Goal: Contribute content: Add original content to the website for others to see

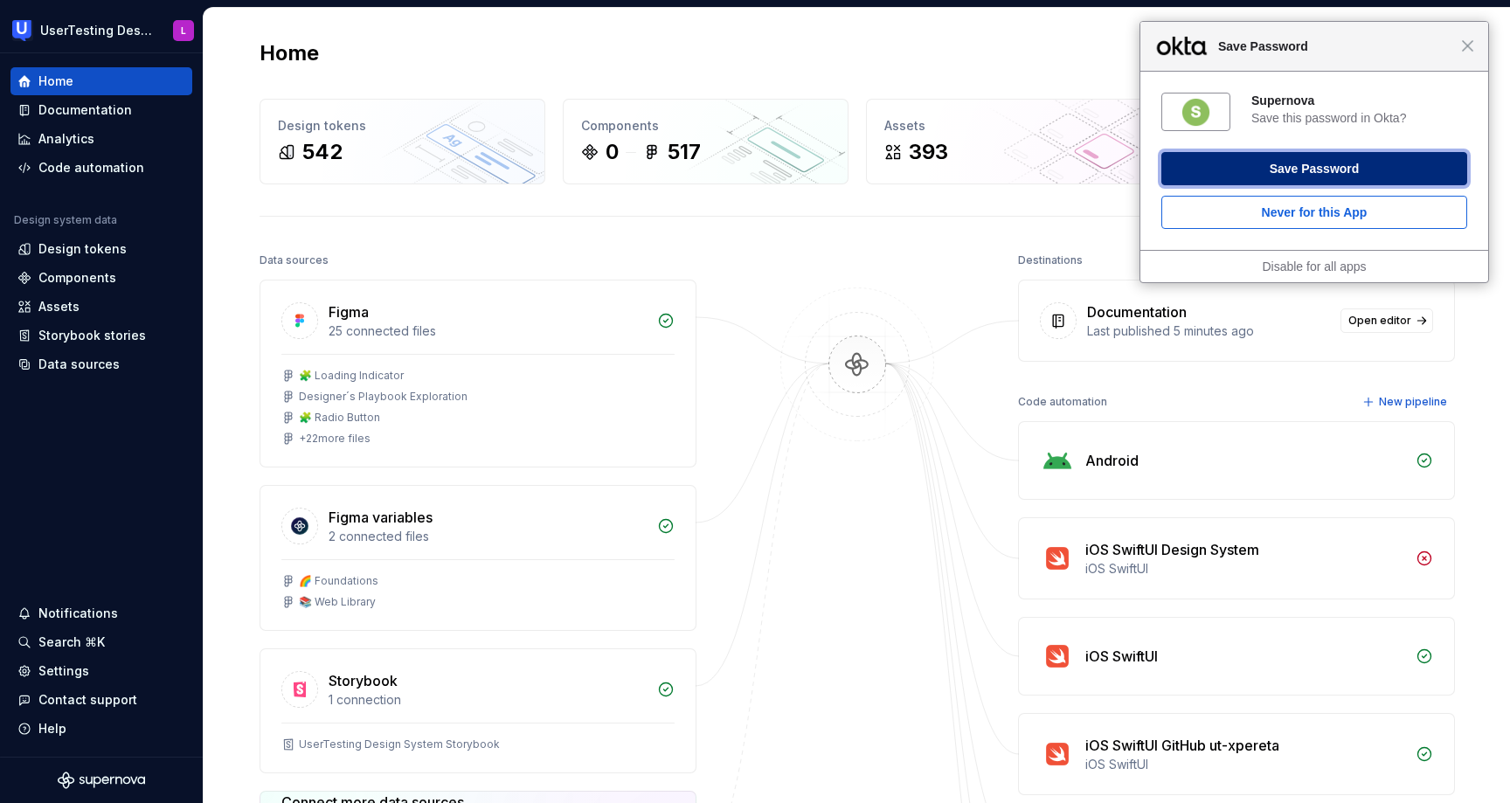
click at [1358, 171] on button "Save Password" at bounding box center [1314, 168] width 306 height 33
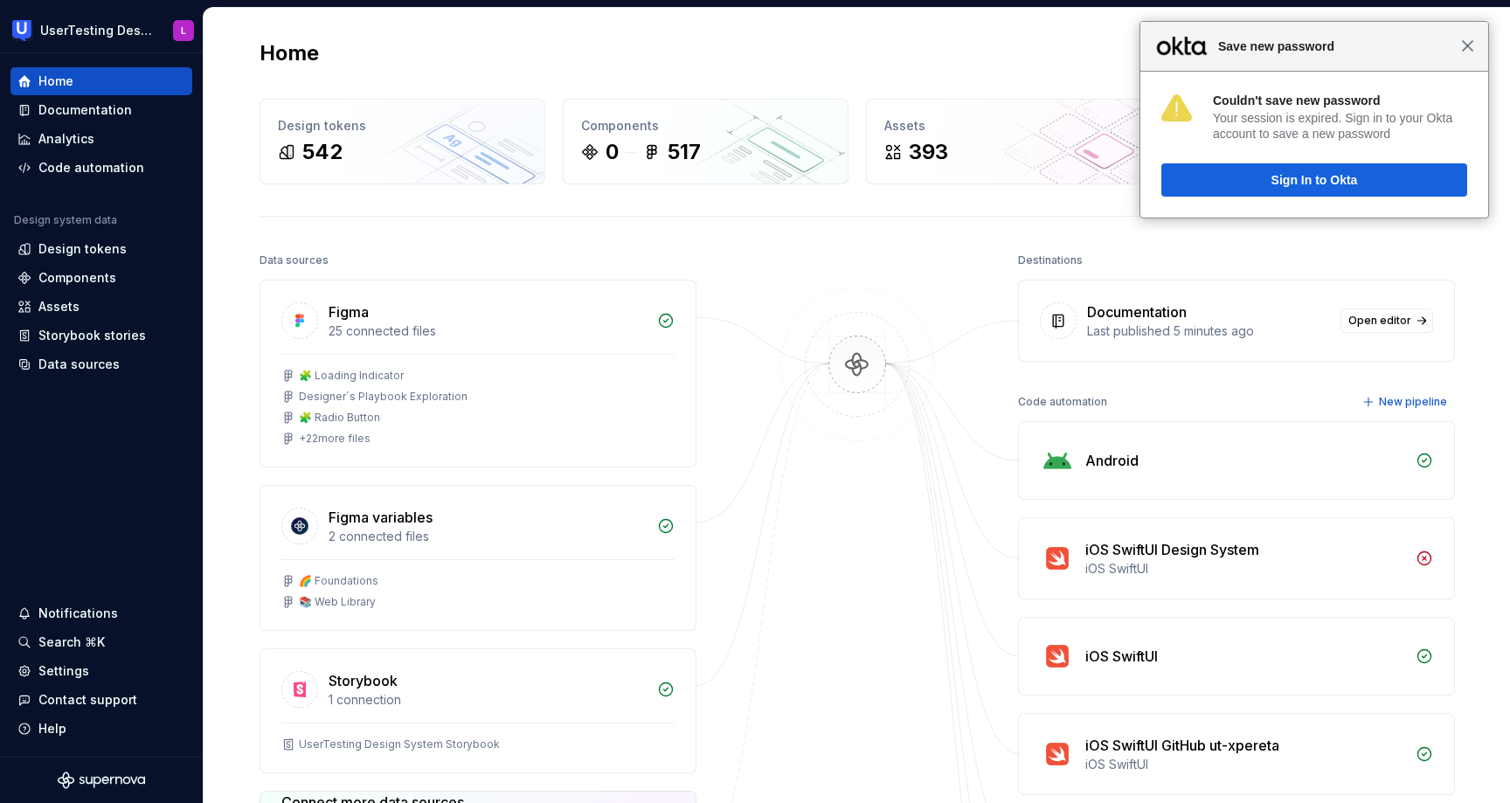
click at [1467, 50] on span "Close" at bounding box center [1467, 45] width 13 height 13
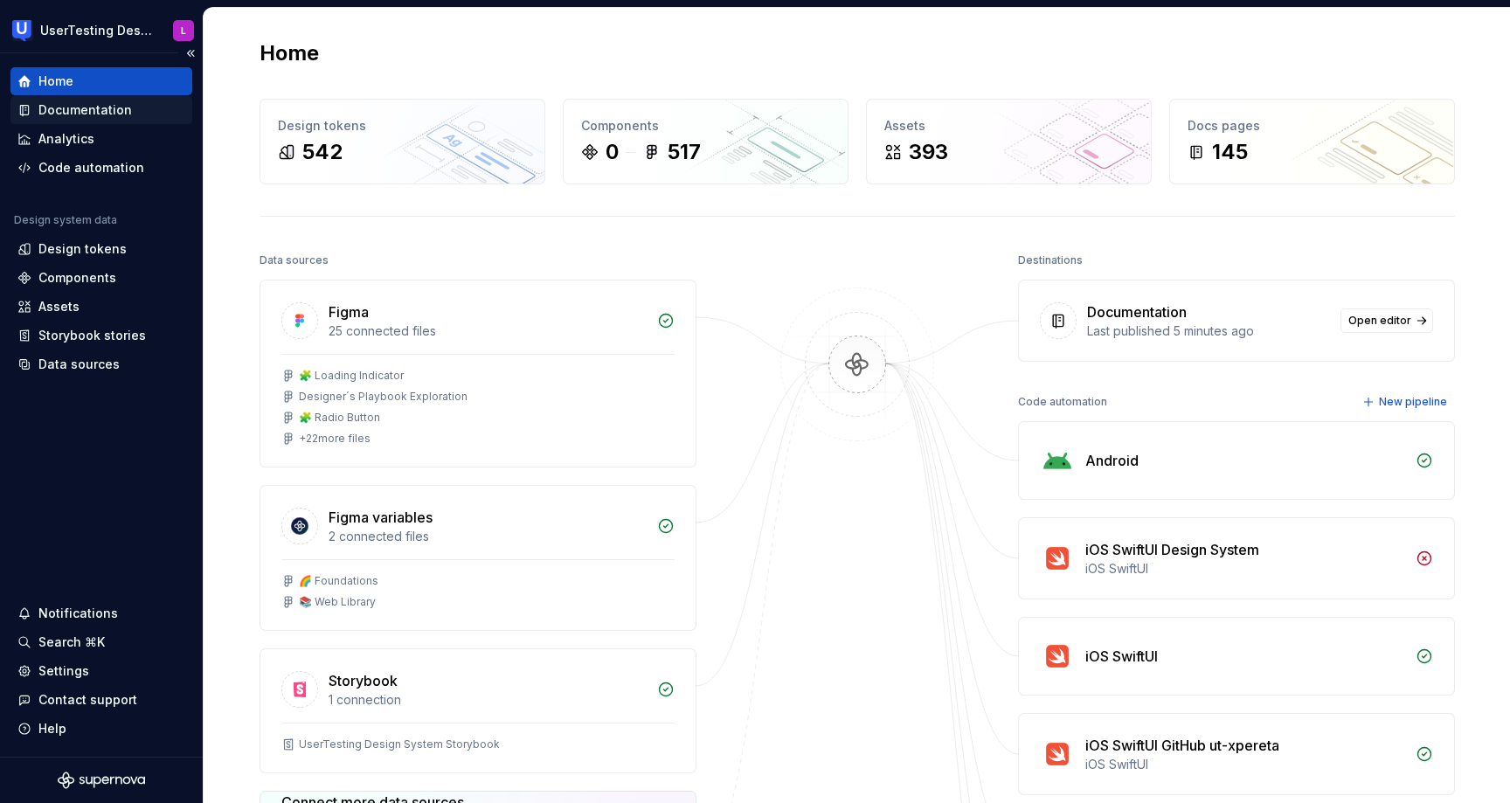
click at [124, 111] on div "Documentation" at bounding box center [84, 109] width 93 height 17
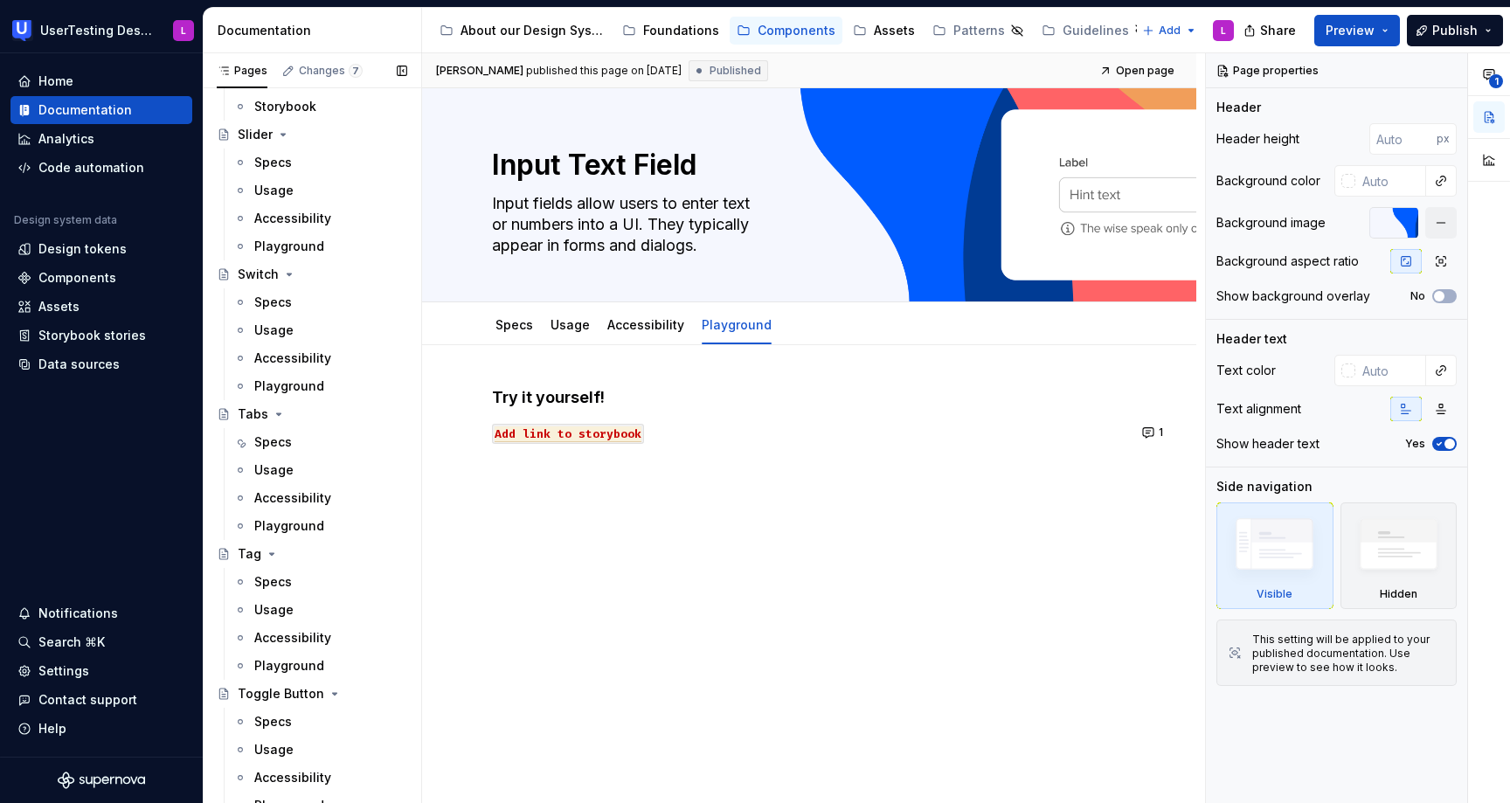
scroll to position [1434, 0]
click at [287, 295] on div "Specs" at bounding box center [273, 299] width 38 height 17
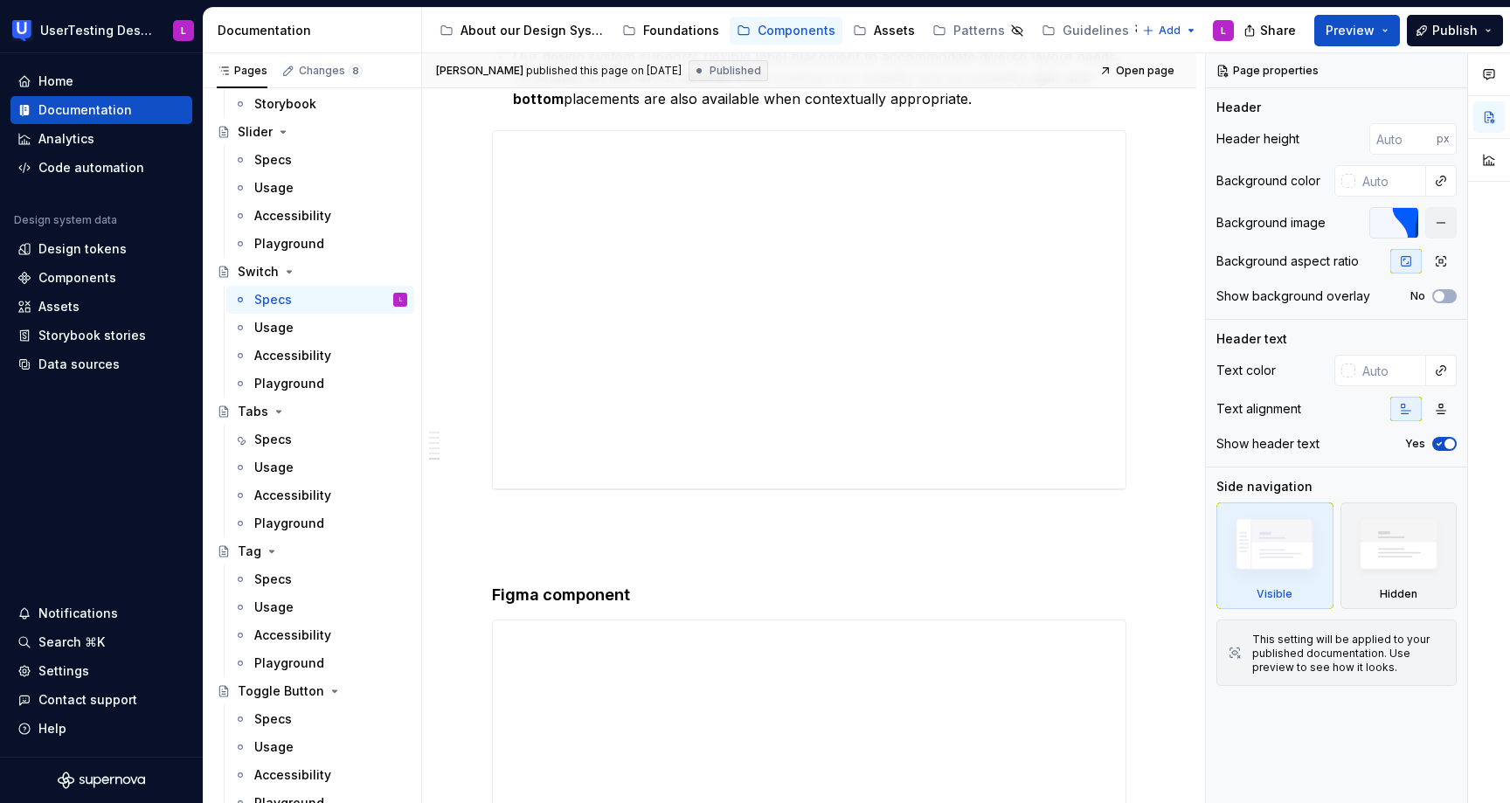
scroll to position [1074, 0]
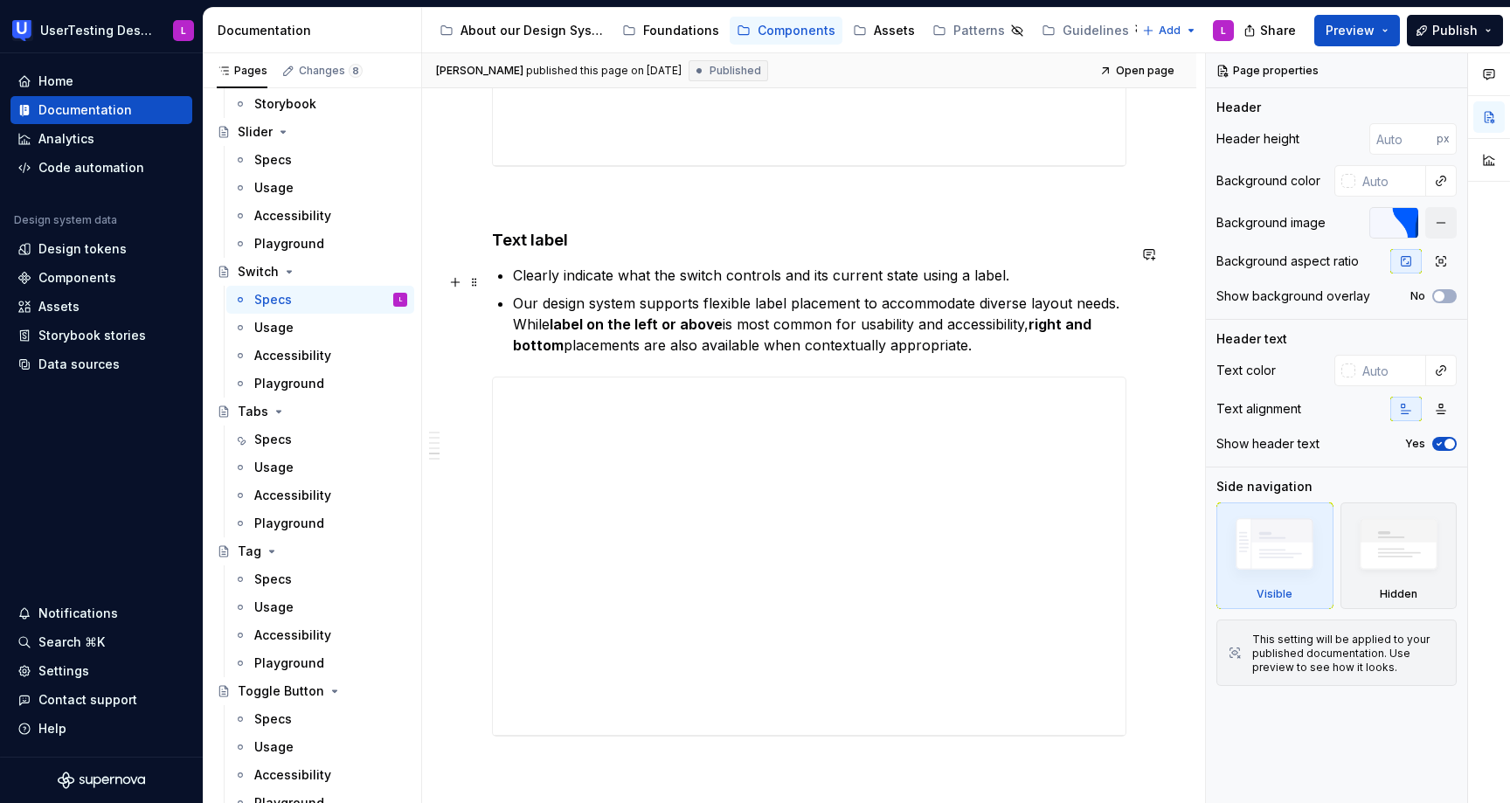
click at [978, 326] on p "Our design system supports flexible label placement to accommodate diverse layo…" at bounding box center [819, 324] width 613 height 63
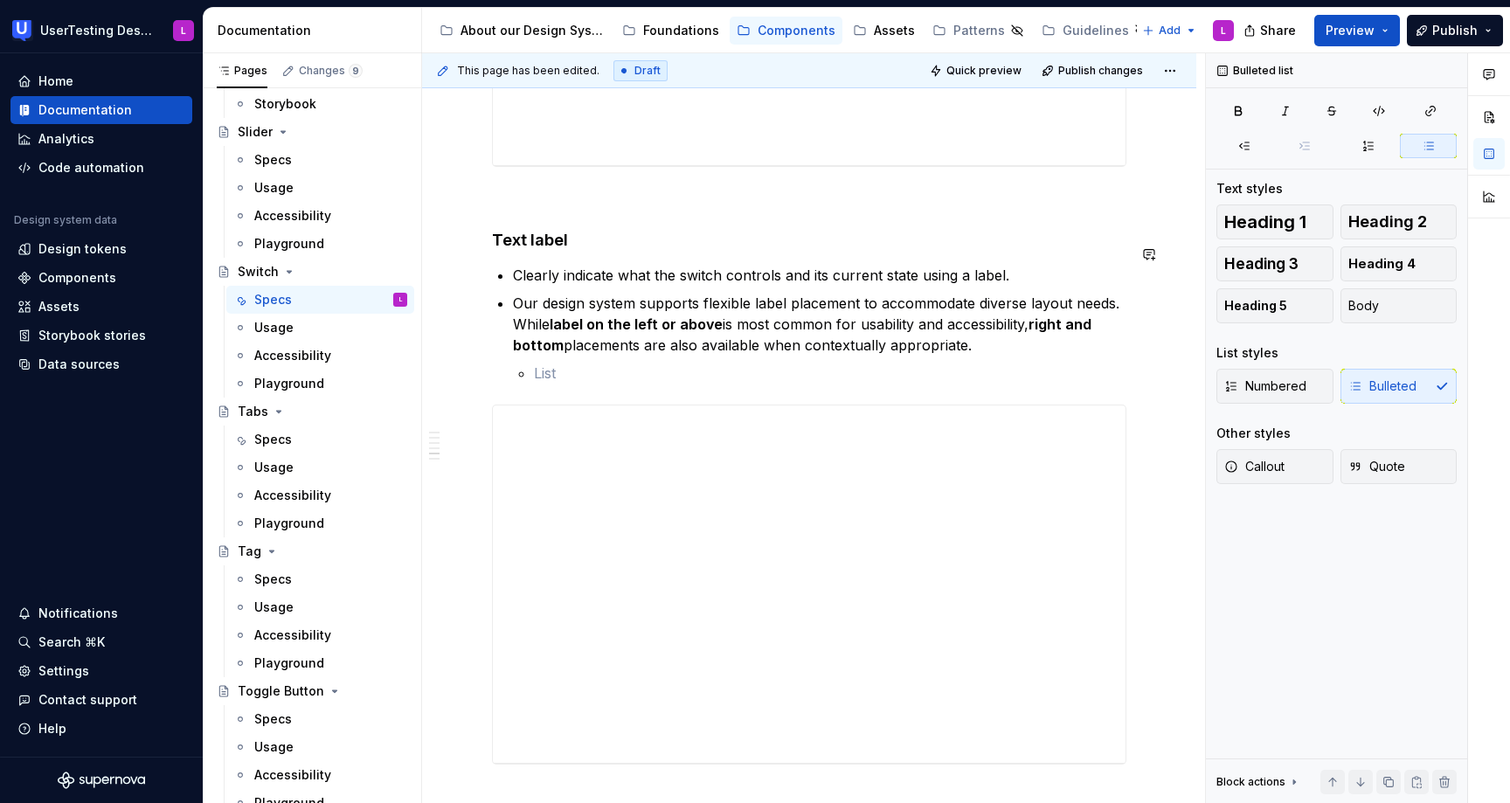
type textarea "*"
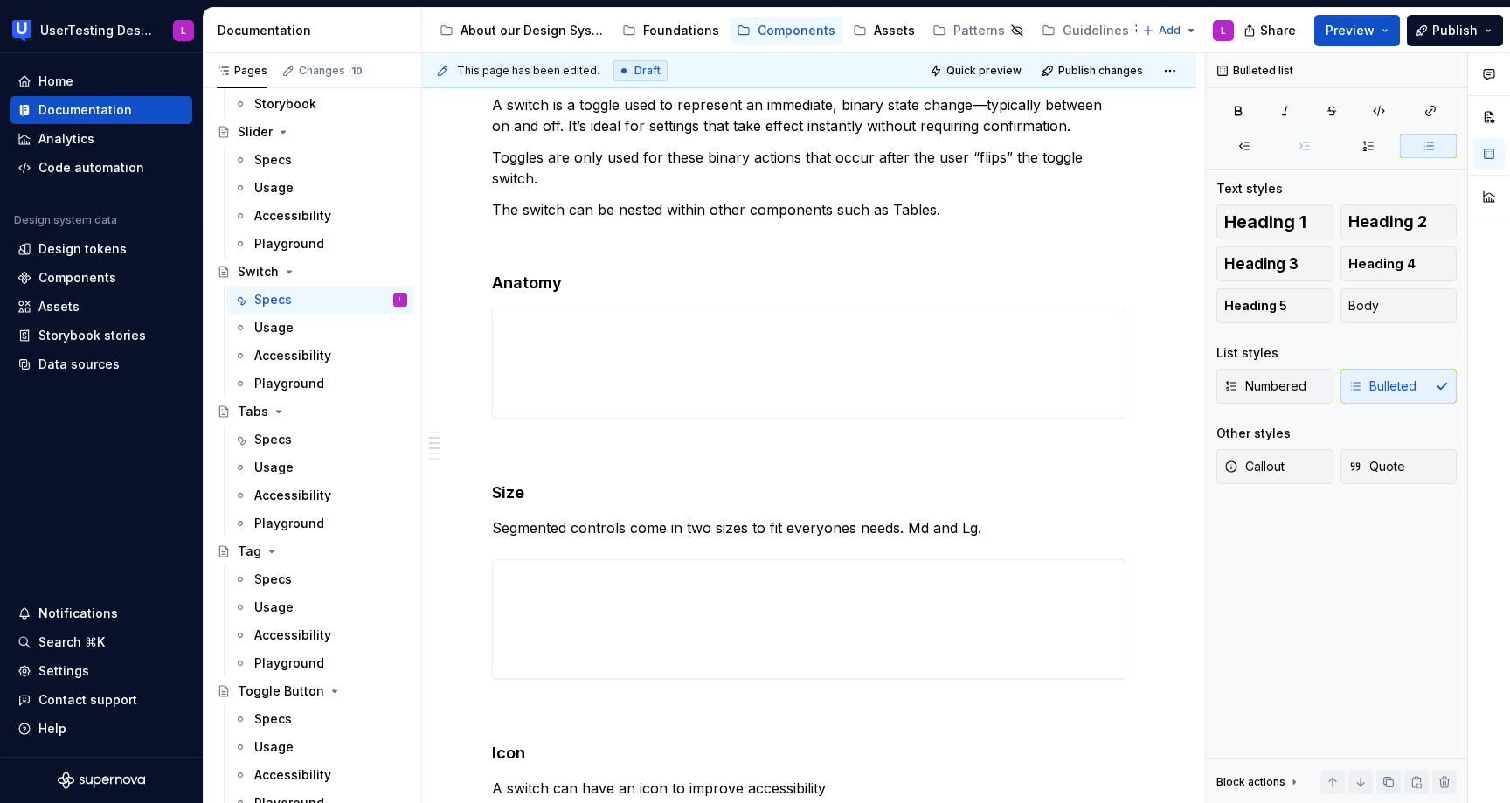
scroll to position [0, 0]
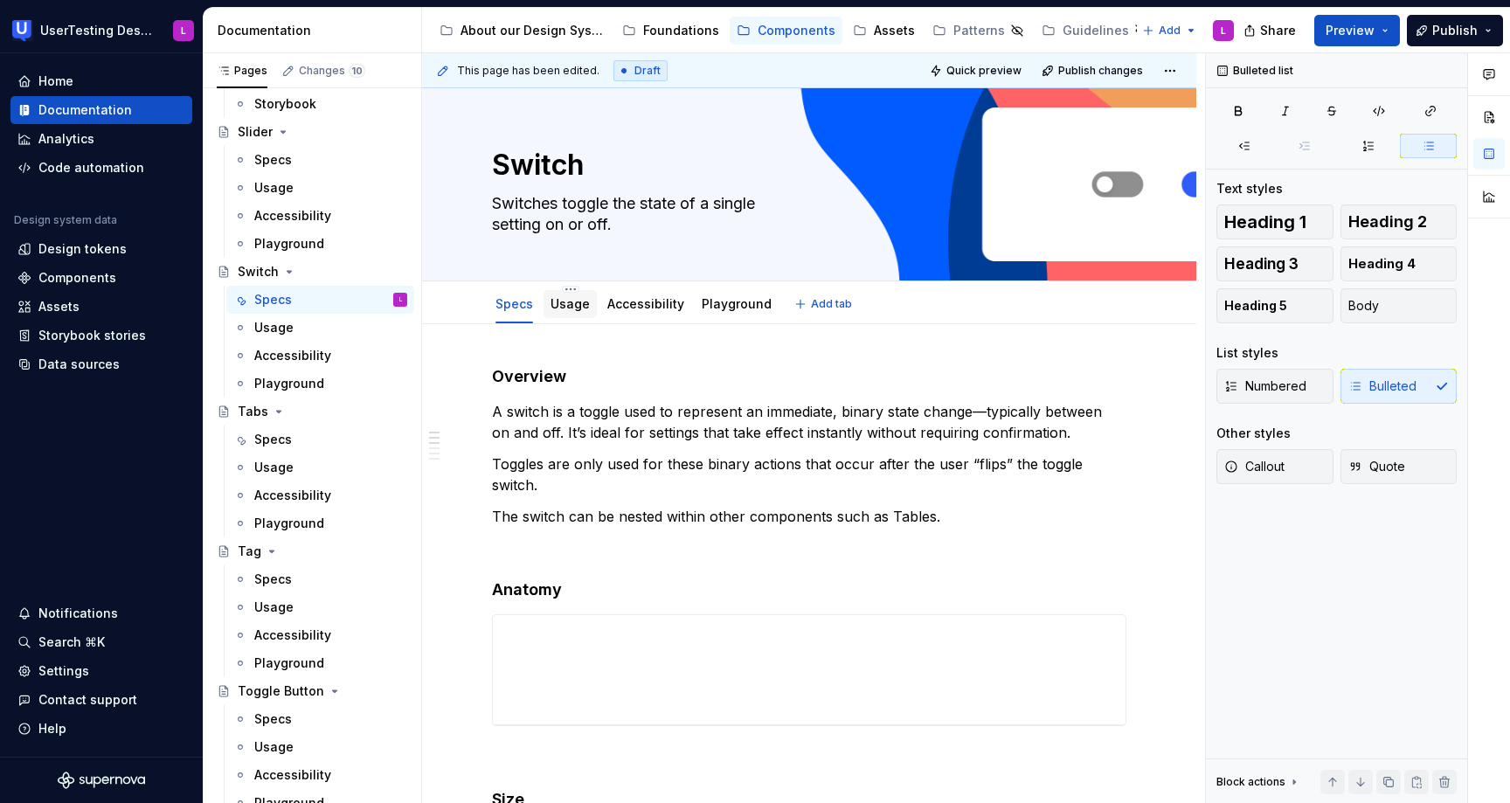
click at [565, 310] on link "Usage" at bounding box center [569, 303] width 39 height 15
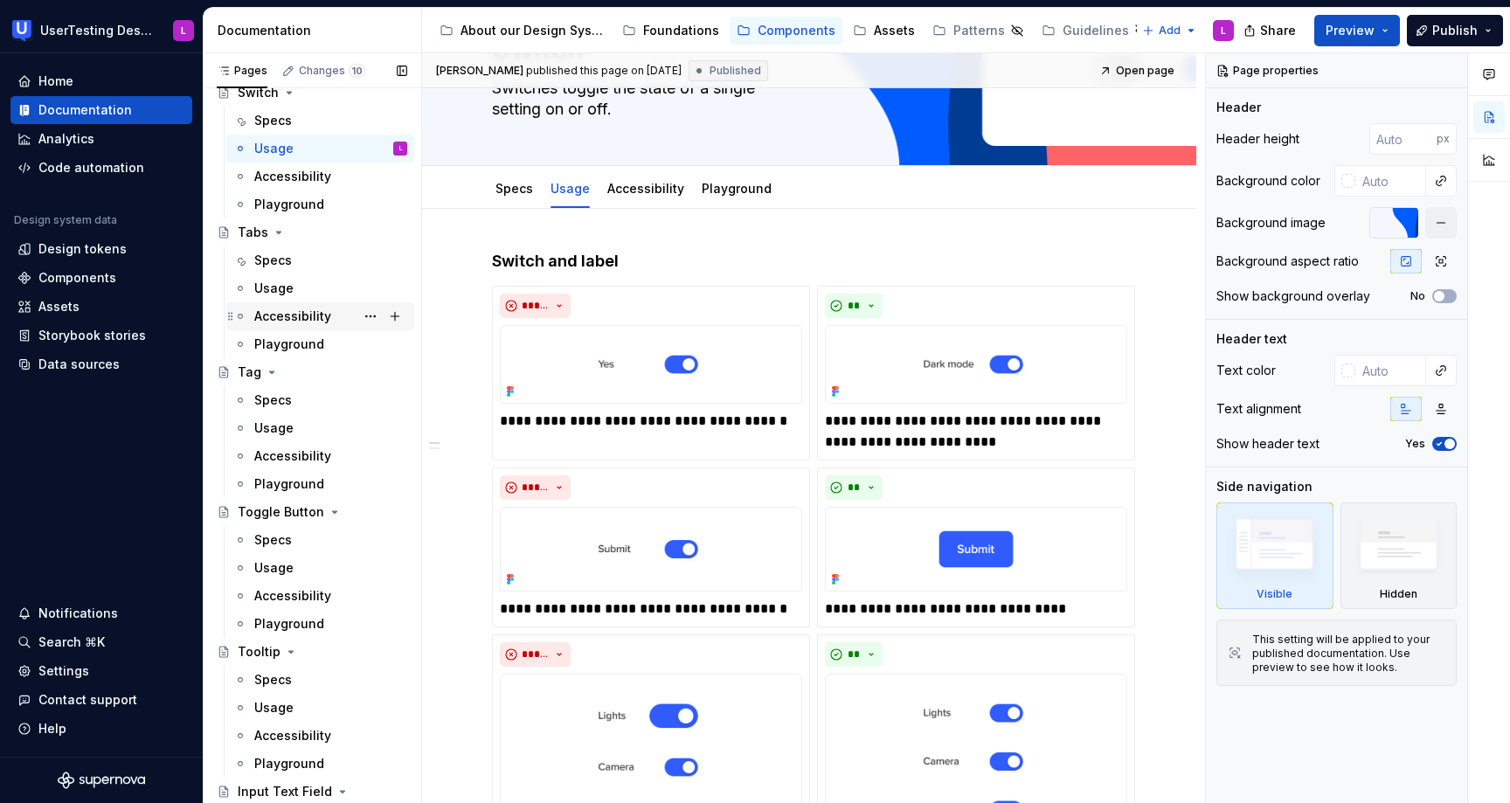
scroll to position [1863, 0]
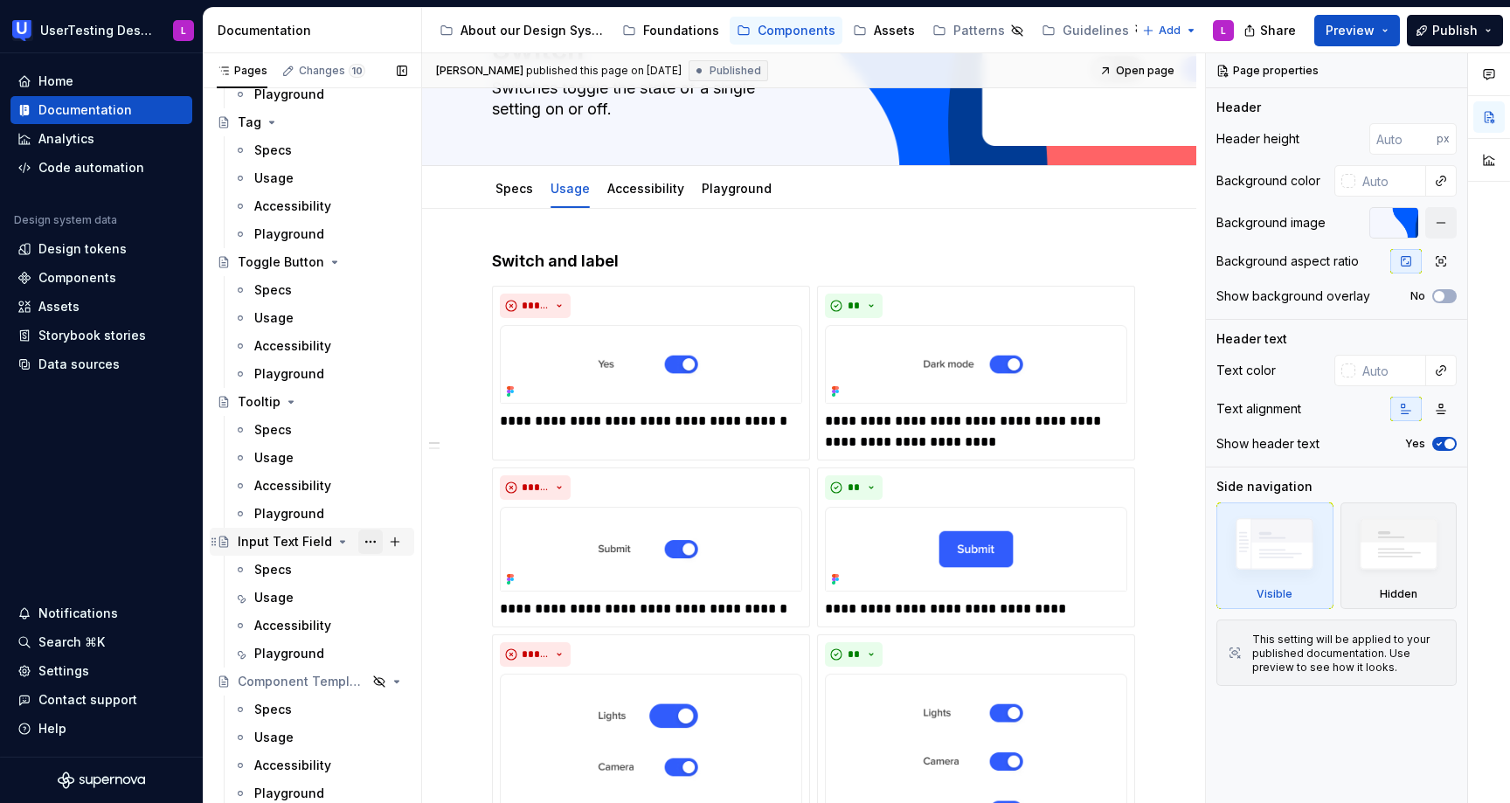
click at [369, 542] on button "Page tree" at bounding box center [370, 541] width 24 height 24
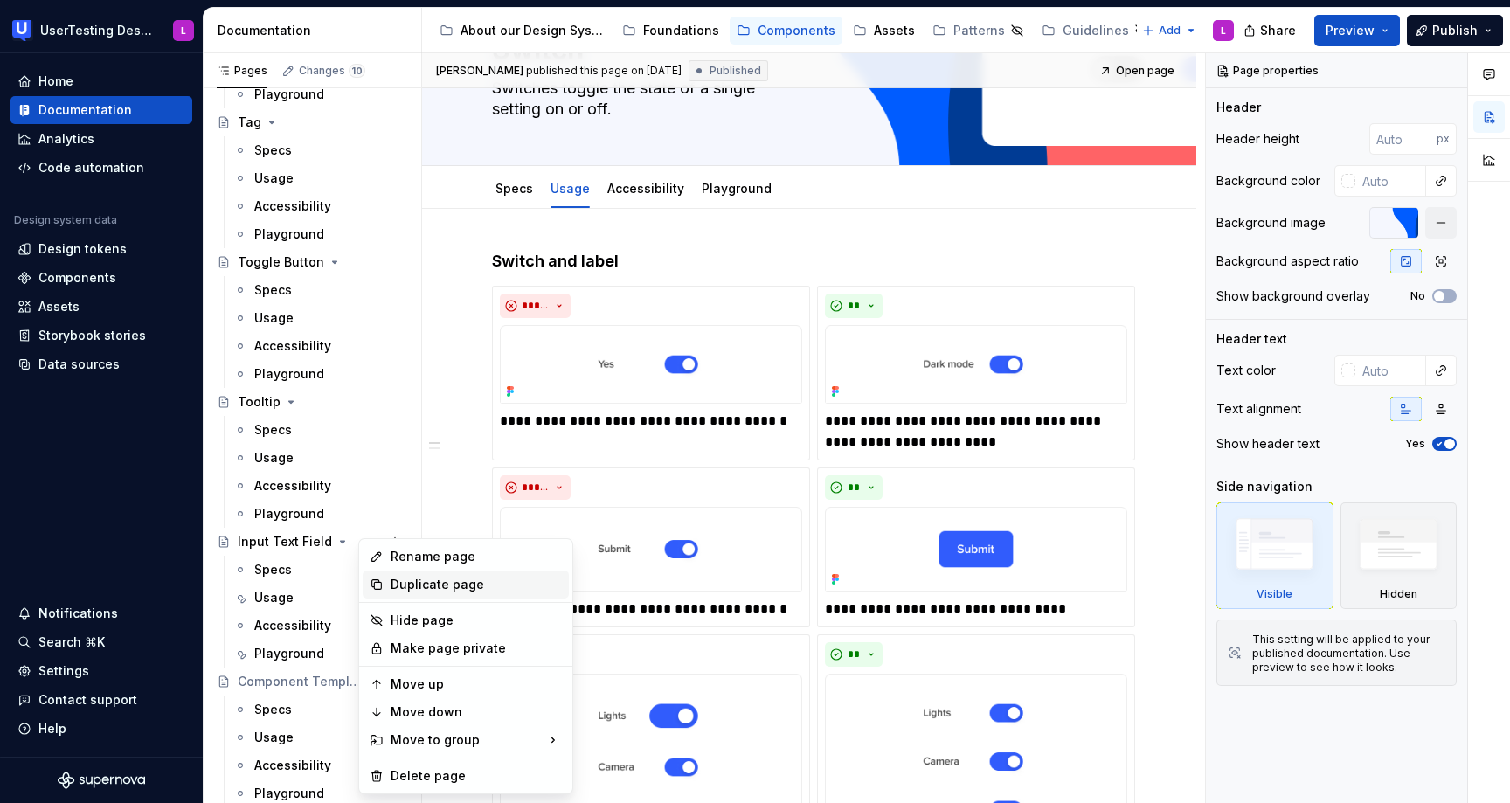
click at [421, 581] on div "Duplicate page" at bounding box center [475, 584] width 171 height 17
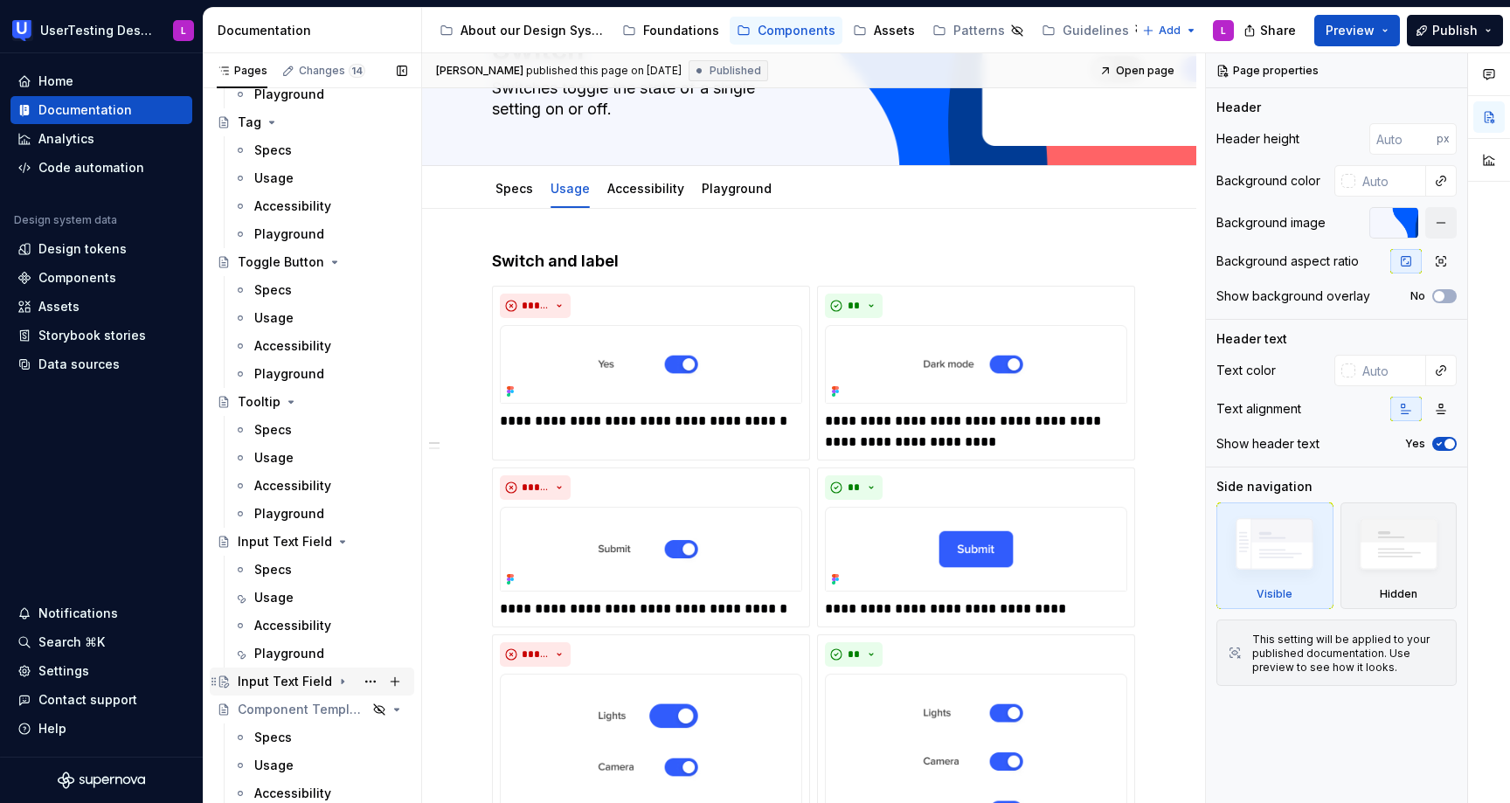
click at [342, 681] on icon "Page tree" at bounding box center [343, 682] width 2 height 4
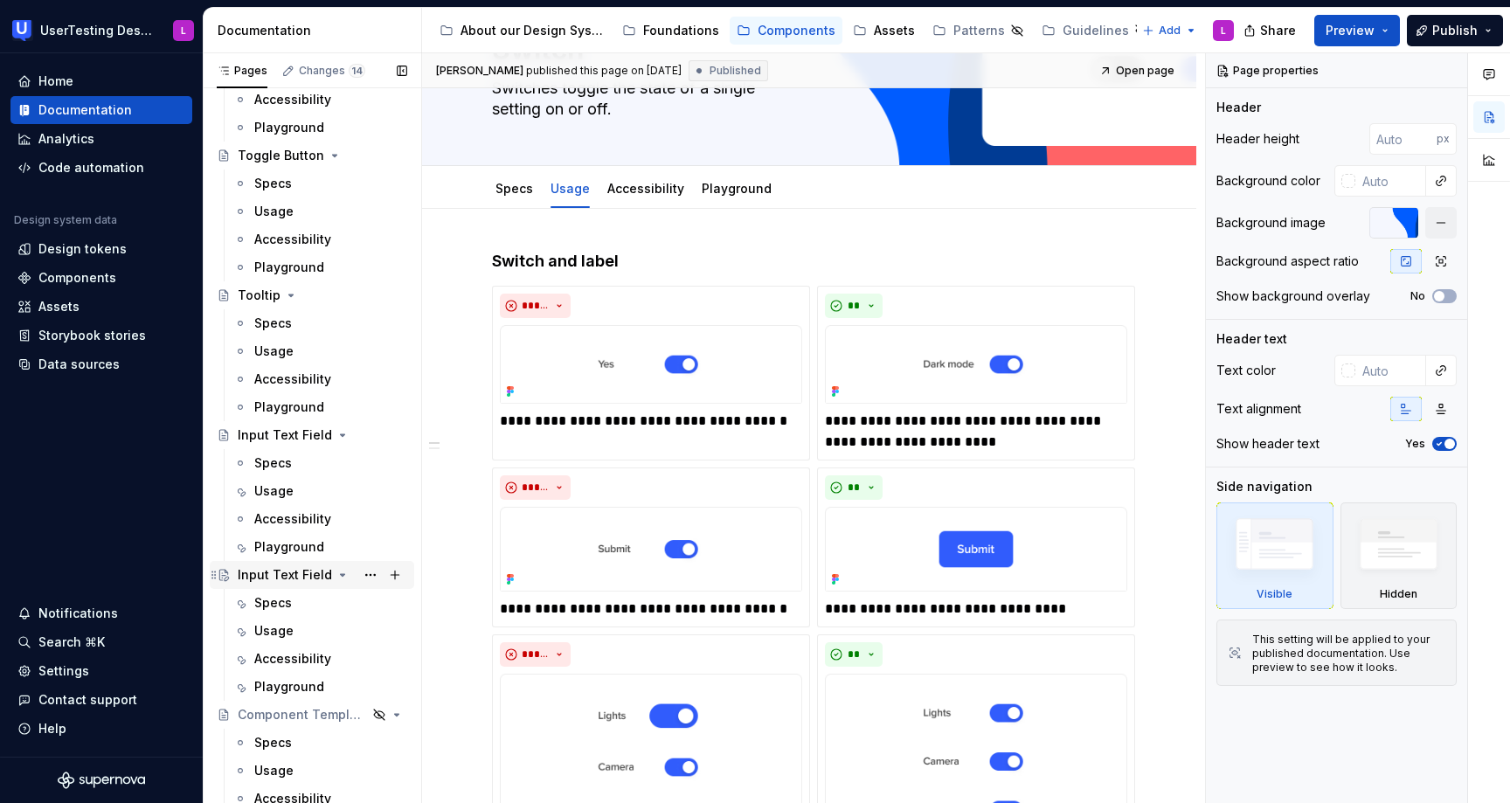
scroll to position [1974, 0]
click at [266, 572] on div "Input Text Field" at bounding box center [285, 570] width 94 height 17
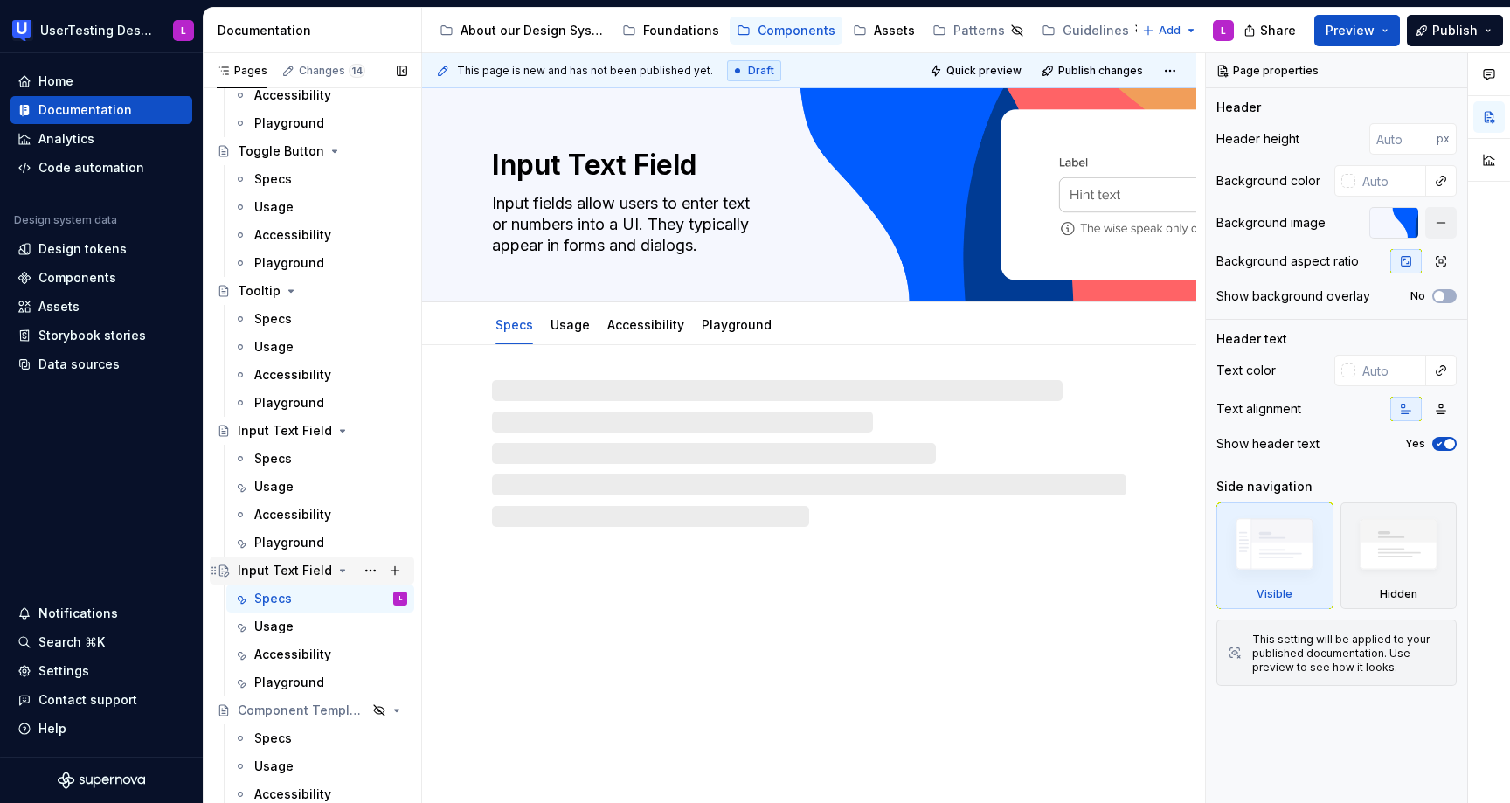
click at [275, 566] on div "Input Text Field" at bounding box center [285, 570] width 94 height 17
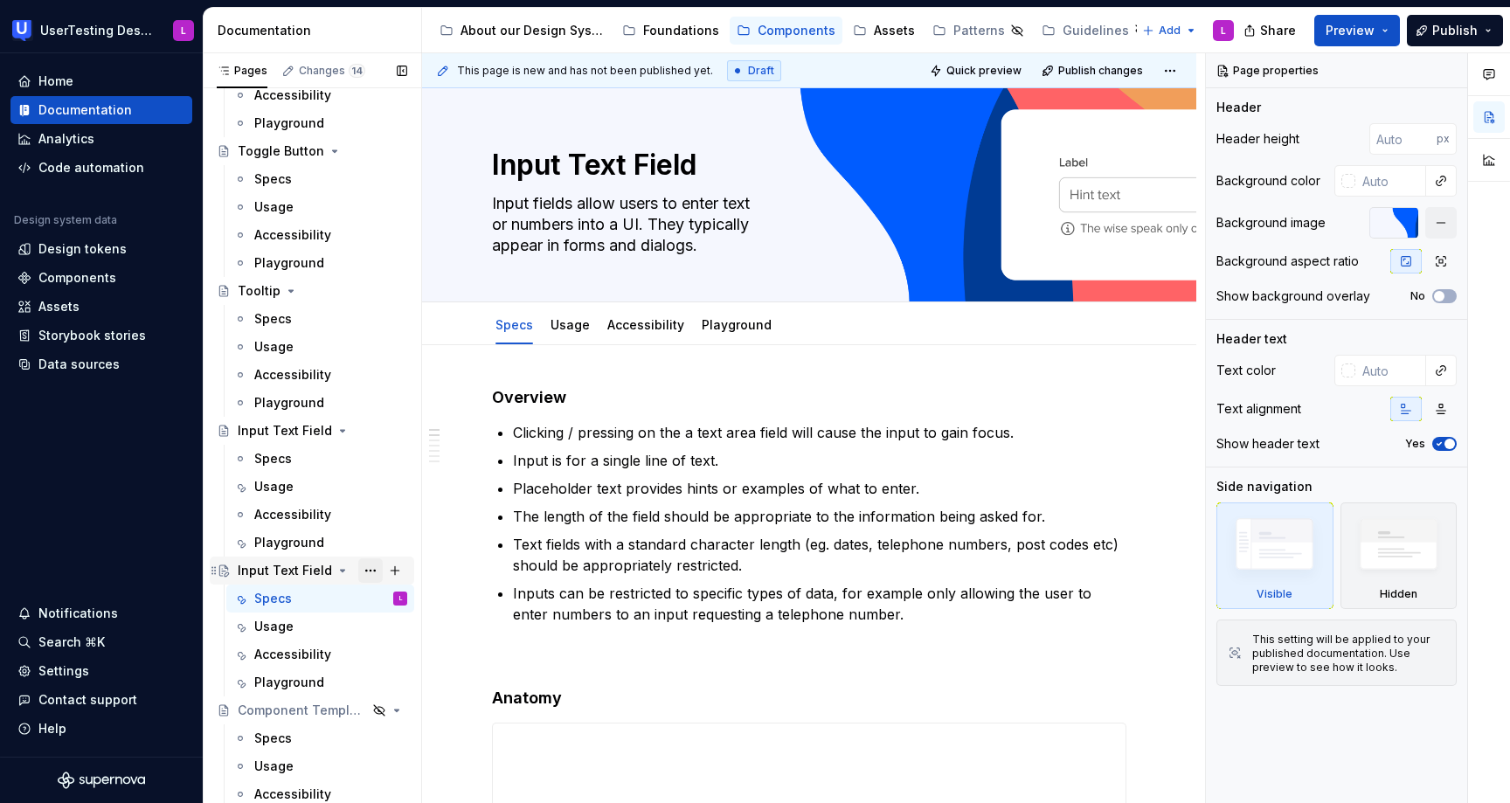
click at [367, 568] on button "Page tree" at bounding box center [370, 570] width 24 height 24
type textarea "*"
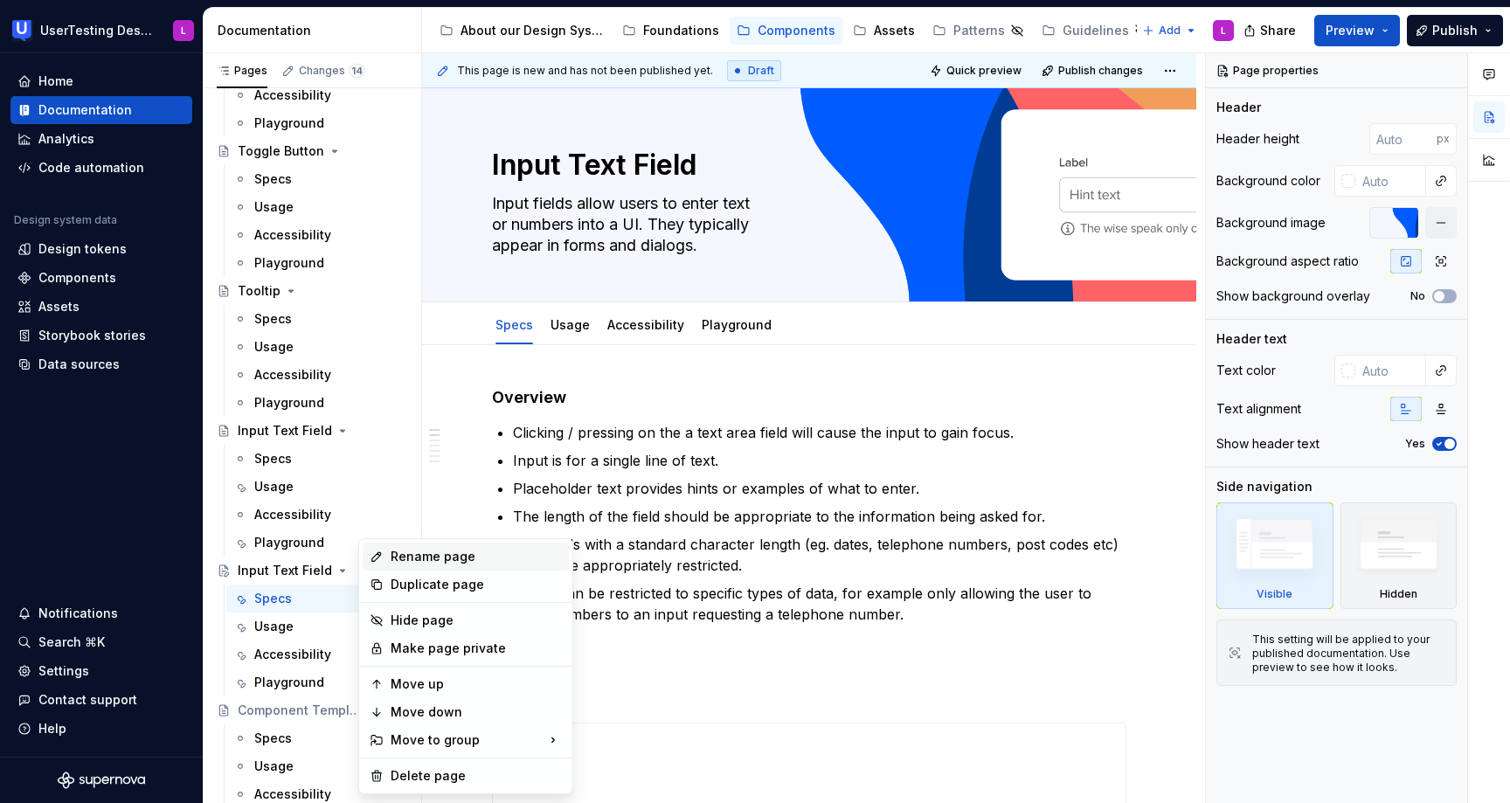
click at [429, 556] on div "Rename page" at bounding box center [475, 556] width 171 height 17
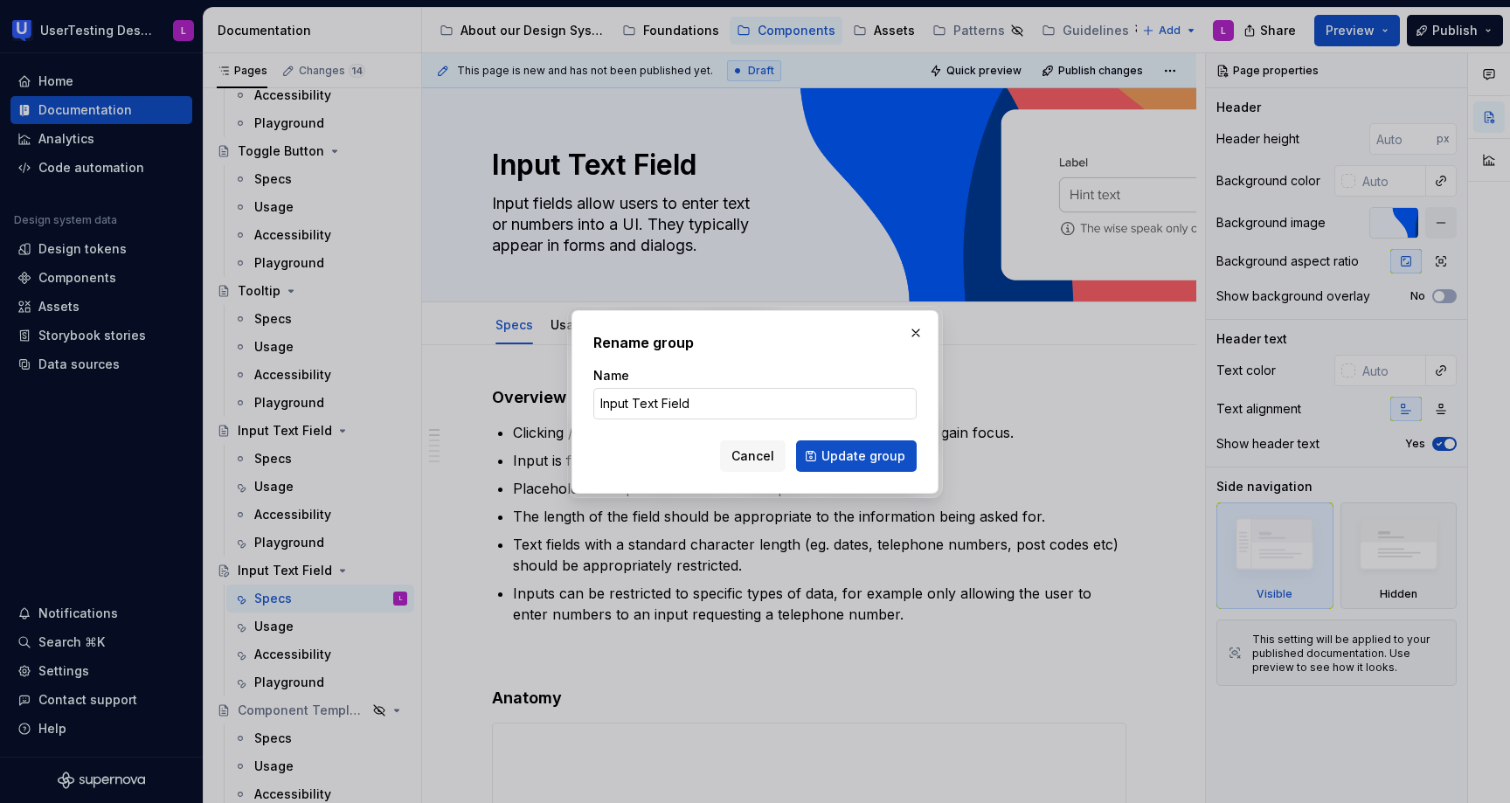
click at [646, 400] on input "Input Text Field" at bounding box center [754, 403] width 323 height 31
drag, startPoint x: 654, startPoint y: 401, endPoint x: 556, endPoint y: 391, distance: 98.3
click at [556, 391] on div "Rename group Name Input Text Field Cancel Update group" at bounding box center [755, 401] width 1510 height 803
type input "Search Field"
click at [878, 451] on span "Update group" at bounding box center [863, 455] width 84 height 17
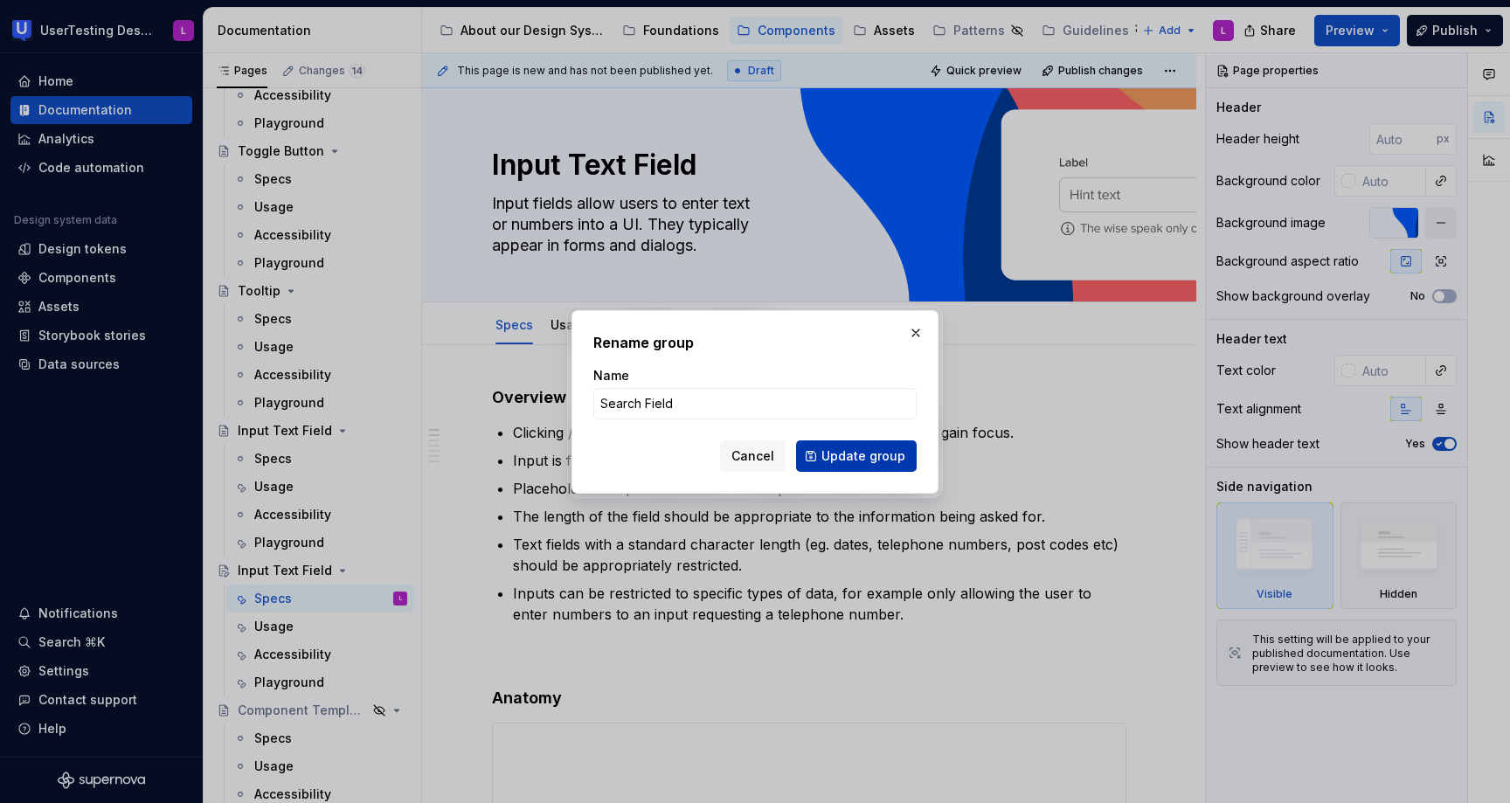
type textarea "*"
type textarea "Search Field"
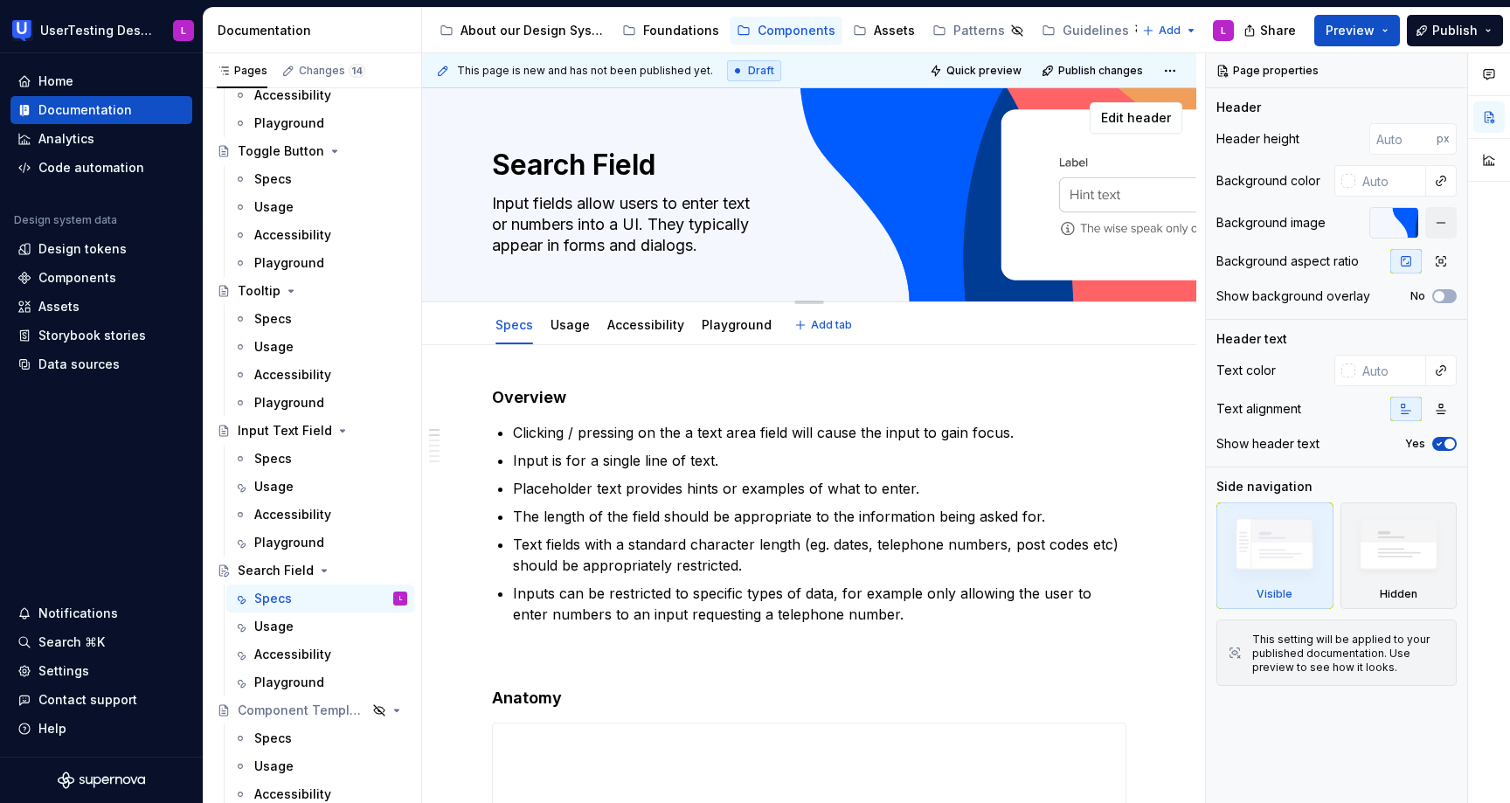
click at [607, 224] on textarea "Input fields allow users to enter text or numbers into a UI. They typically app…" at bounding box center [805, 225] width 634 height 70
paste textarea "A Search Field helps the user when they are searching for something in particul…"
type textarea "*"
type textarea "A Search Field helps the user when they are searching for something in particul…"
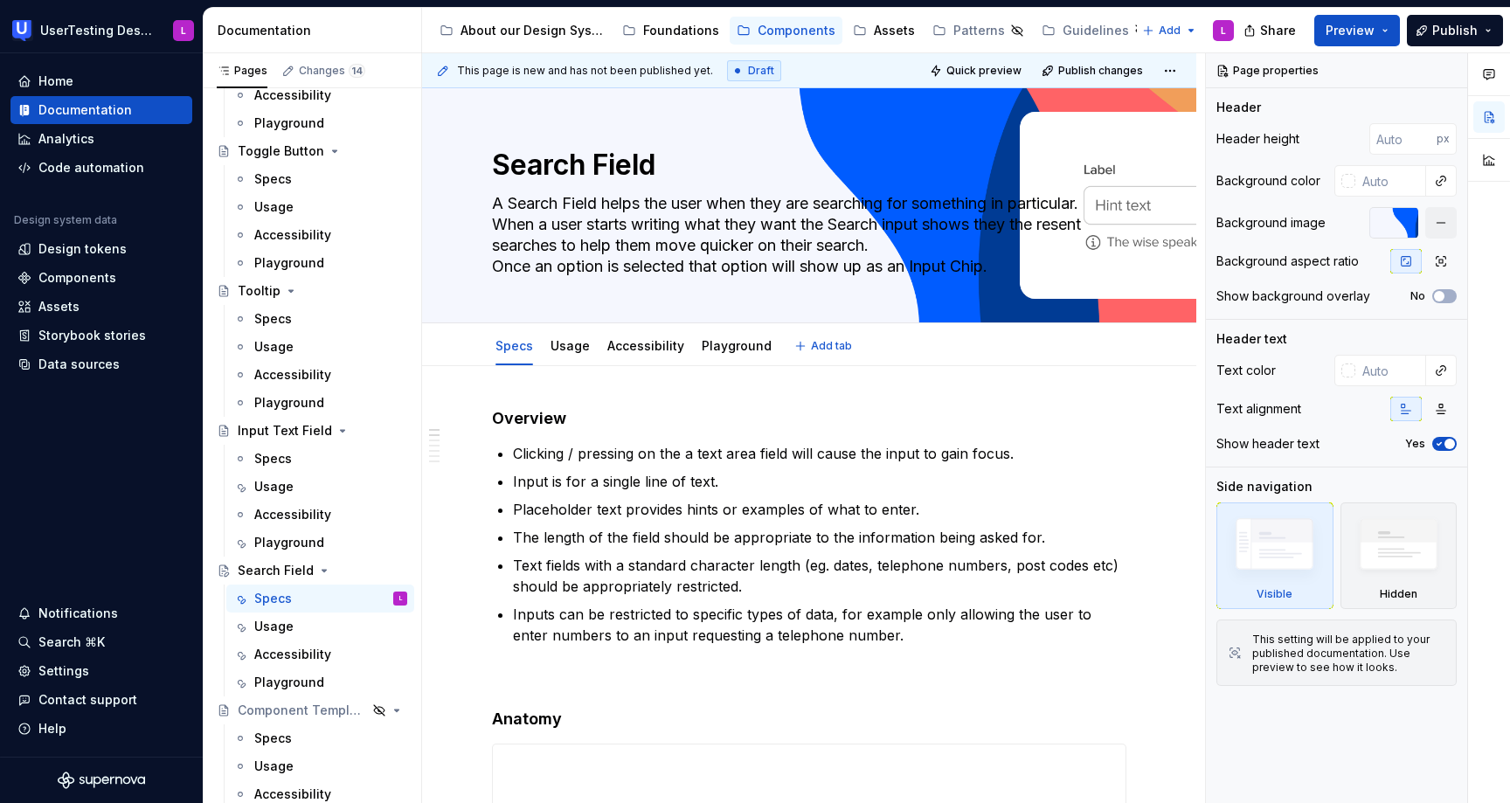
type textarea "*"
type textarea "A Search Field helps the user when they are searching for something in particul…"
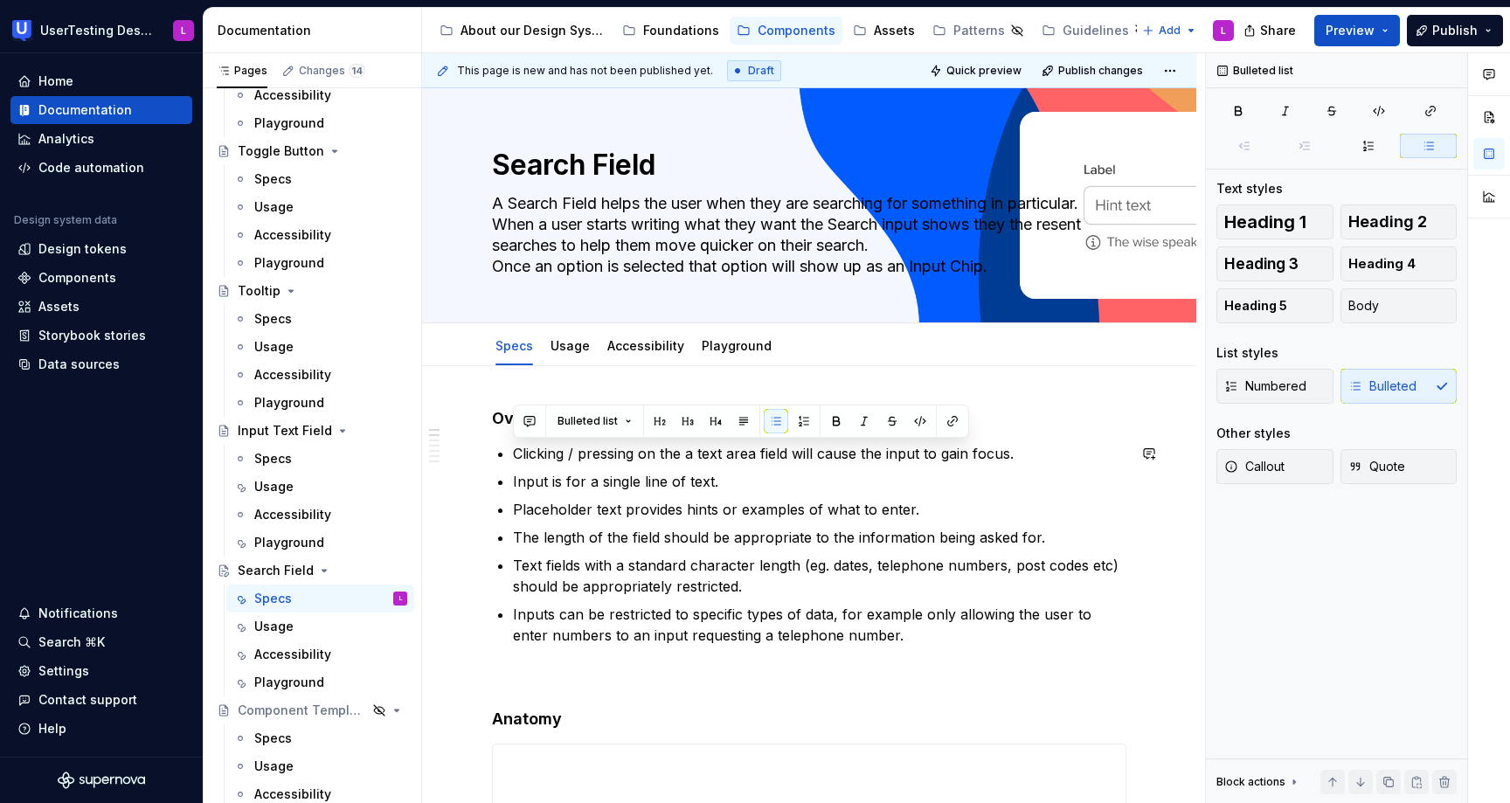
drag, startPoint x: 892, startPoint y: 643, endPoint x: 503, endPoint y: 449, distance: 434.4
click at [513, 449] on ul "Clicking / pressing on the a text area field will cause the input to gain focus…" at bounding box center [819, 544] width 613 height 203
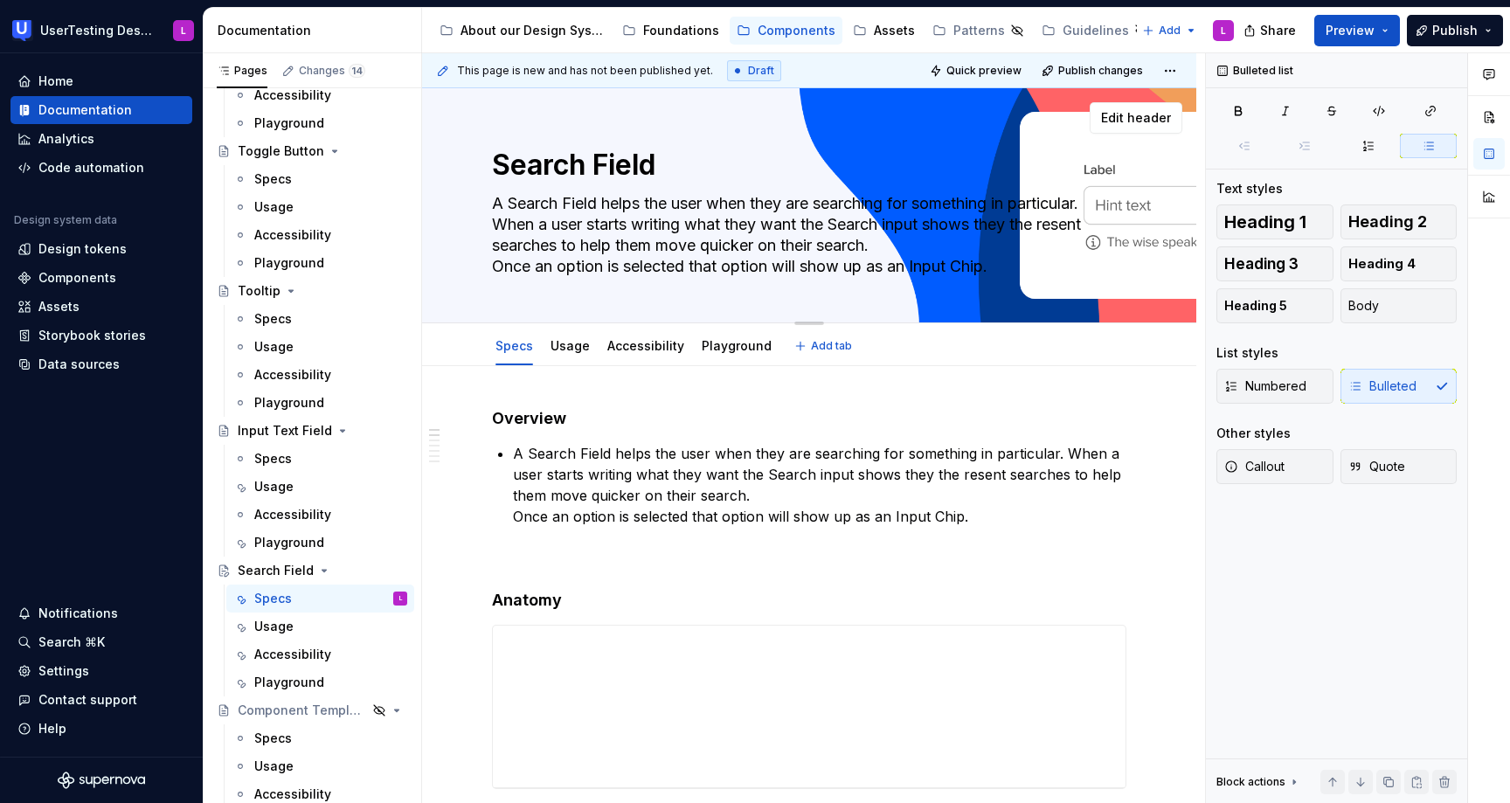
drag, startPoint x: 1003, startPoint y: 266, endPoint x: 708, endPoint y: 259, distance: 294.5
click at [708, 259] on textarea "A Search Field helps the user when they are searching for something in particul…" at bounding box center [805, 235] width 634 height 91
click at [688, 252] on textarea "A Search Field helps the user when they are searching for something in particul…" at bounding box center [805, 235] width 634 height 91
drag, startPoint x: 491, startPoint y: 223, endPoint x: 993, endPoint y: 266, distance: 504.2
click at [993, 266] on textarea "A Search Field helps the user when they are searching for something in particul…" at bounding box center [805, 235] width 634 height 91
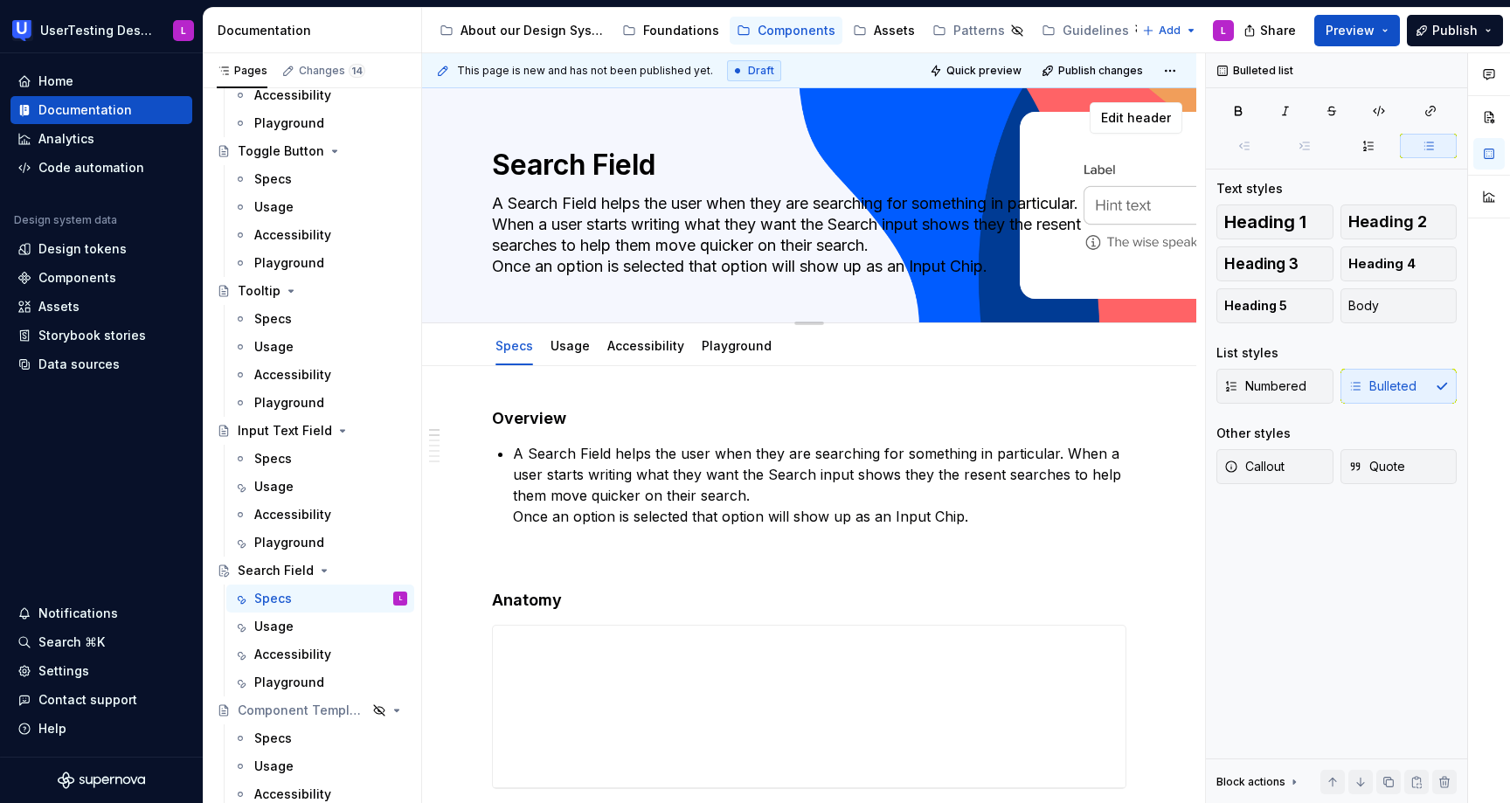
type textarea "*"
type textarea "A Search Field helps the user when they are searching for something in particul…"
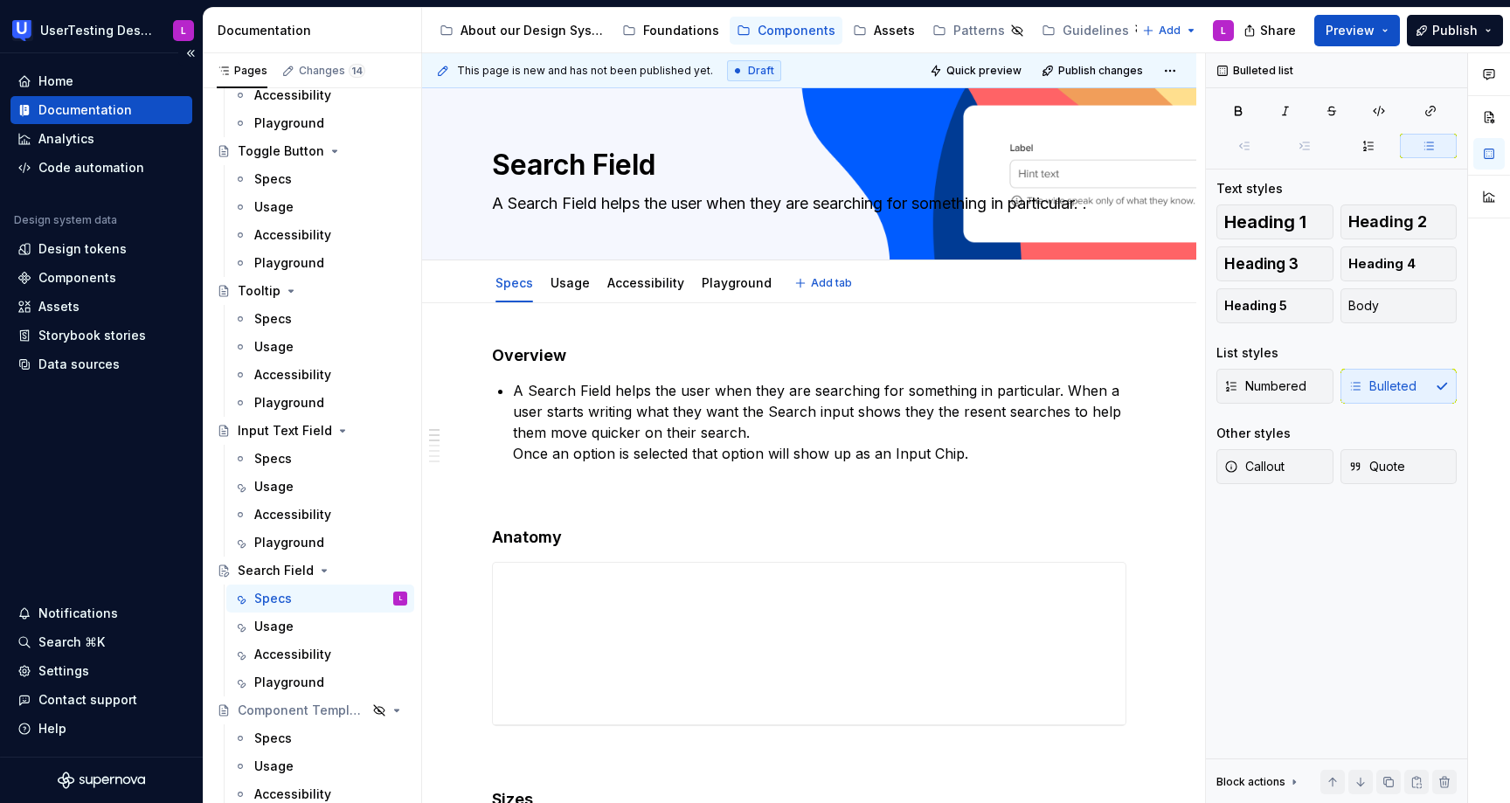
type textarea "*"
type textarea "A Search Field helps the user when they are searching for something in particul…"
click at [276, 461] on div "Specs" at bounding box center [273, 458] width 38 height 17
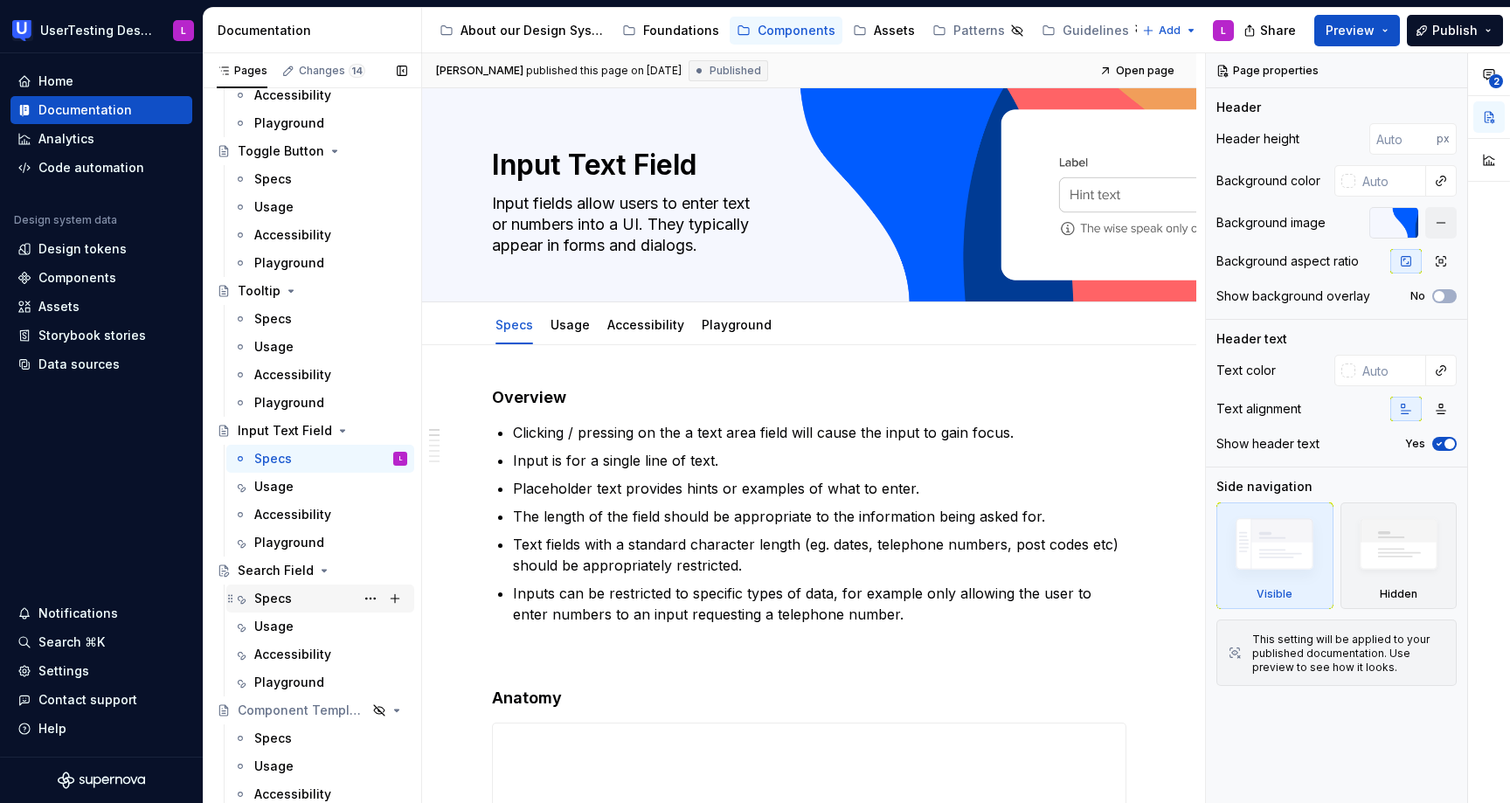
click at [278, 595] on div "Specs" at bounding box center [273, 598] width 38 height 17
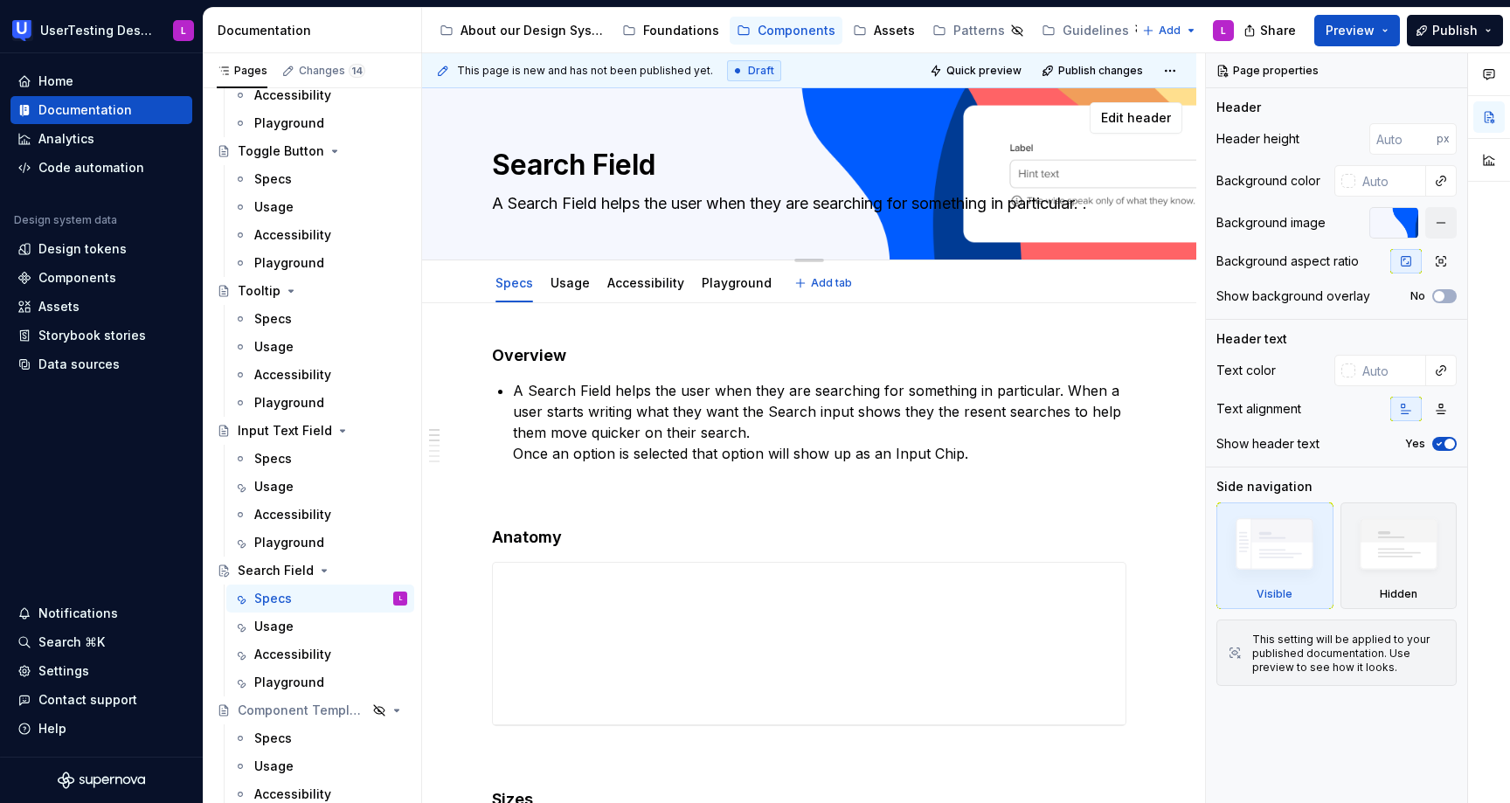
click at [760, 202] on textarea "A Search Field helps the user when they are searching for something in particul…" at bounding box center [805, 204] width 634 height 28
click at [758, 204] on textarea "A Search Field helps the user when they are searching for something in particul…" at bounding box center [805, 204] width 634 height 28
type textarea "*"
type textarea "A Search Field helps the user whenthey are searching for something in particula…"
type textarea "*"
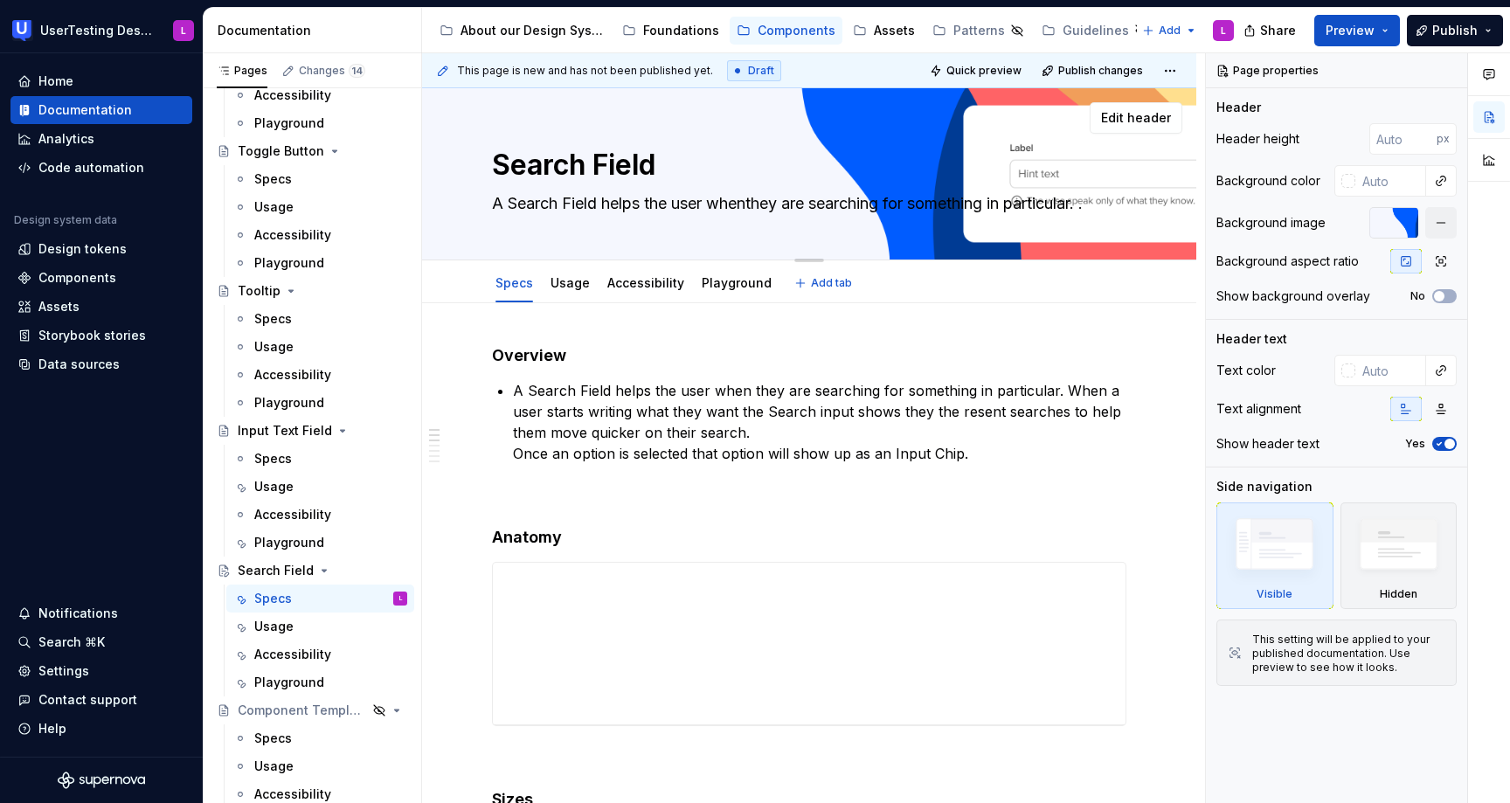
type textarea "A Search Field helps the user when they are searching for something in particul…"
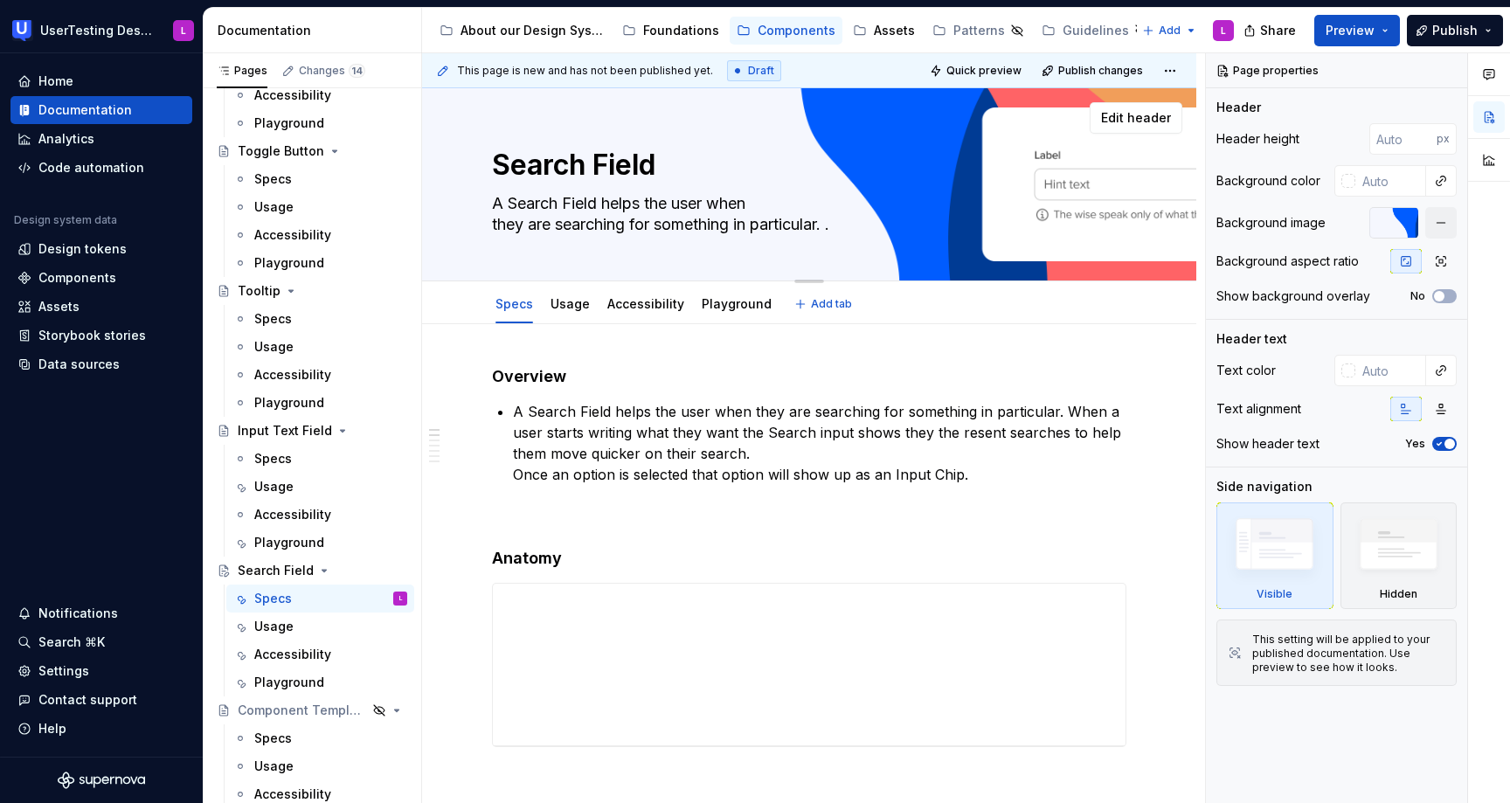
click at [759, 226] on textarea "A Search Field helps the user when they are searching for something in particul…" at bounding box center [805, 214] width 634 height 49
drag, startPoint x: 742, startPoint y: 220, endPoint x: 784, endPoint y: 225, distance: 42.2
click at [742, 220] on textarea "A Search Field helps the user when they are searching for something in particul…" at bounding box center [805, 214] width 634 height 49
type textarea "*"
type textarea "A Search Field helps the user when they are searching for somethingin particula…"
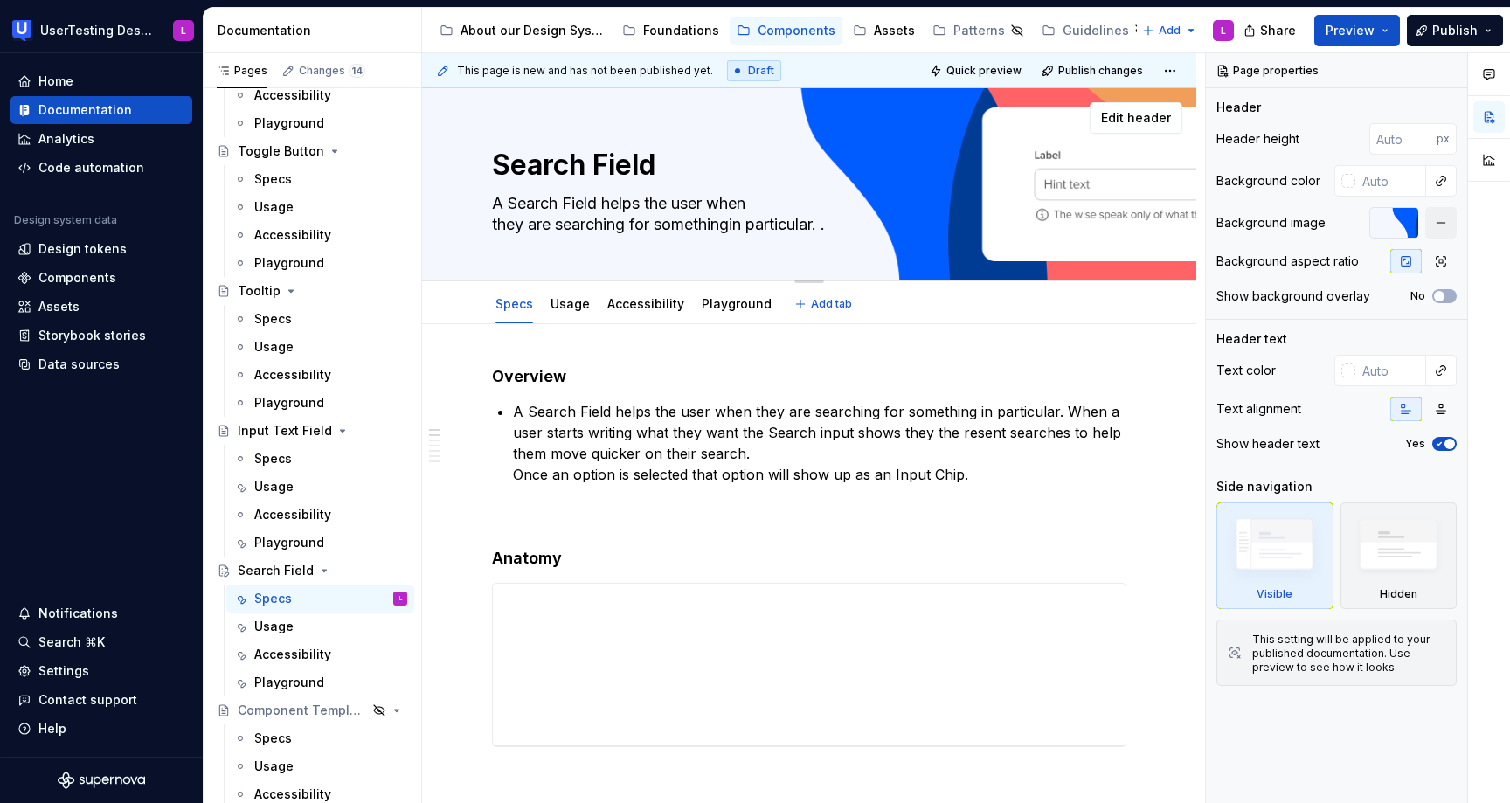
type textarea "*"
type textarea "A Search Field helps the user when they are searching for something in particul…"
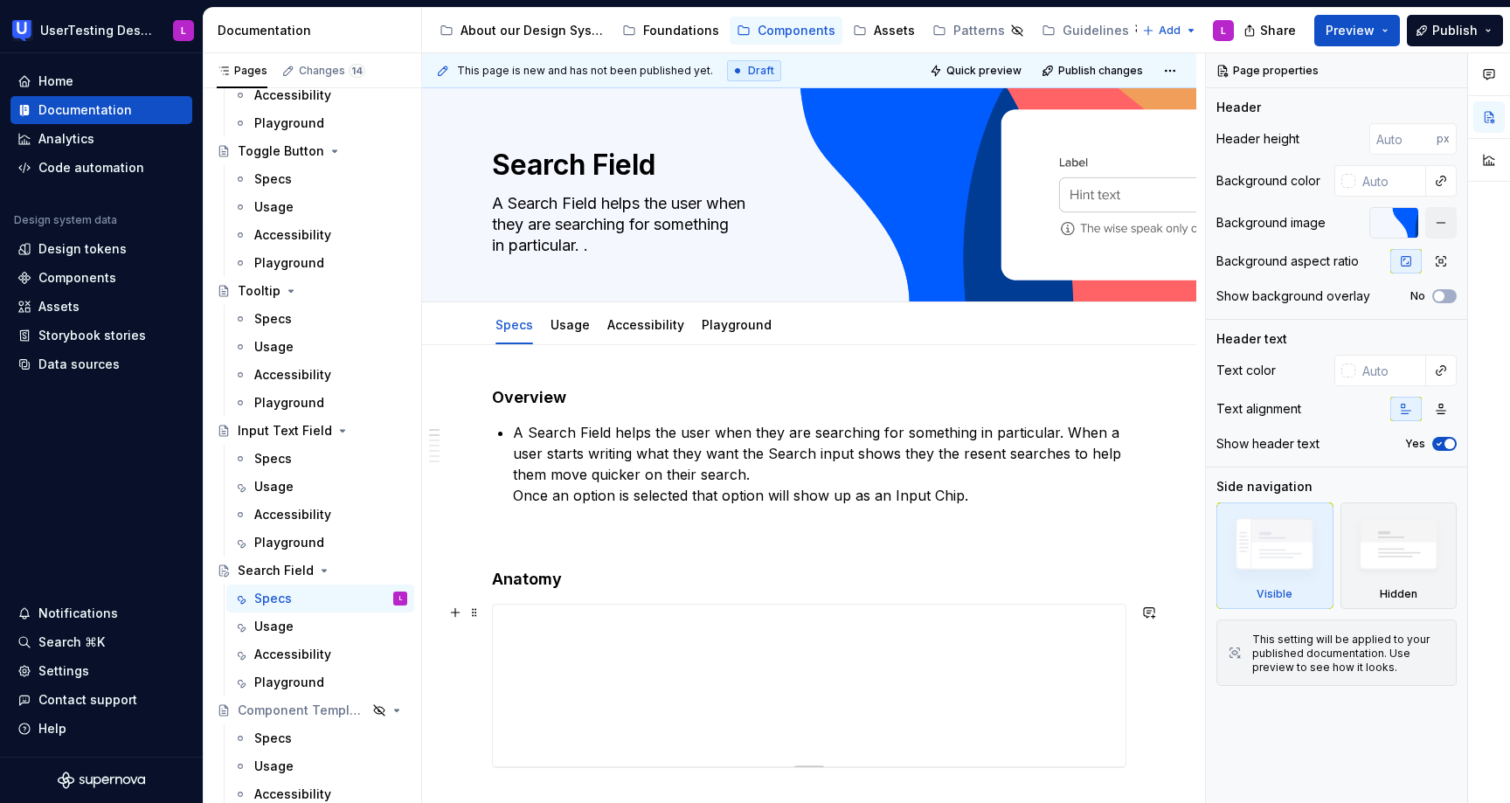
type textarea "*"
type textarea "A Search Field helps the user when they are searching for something in particul…"
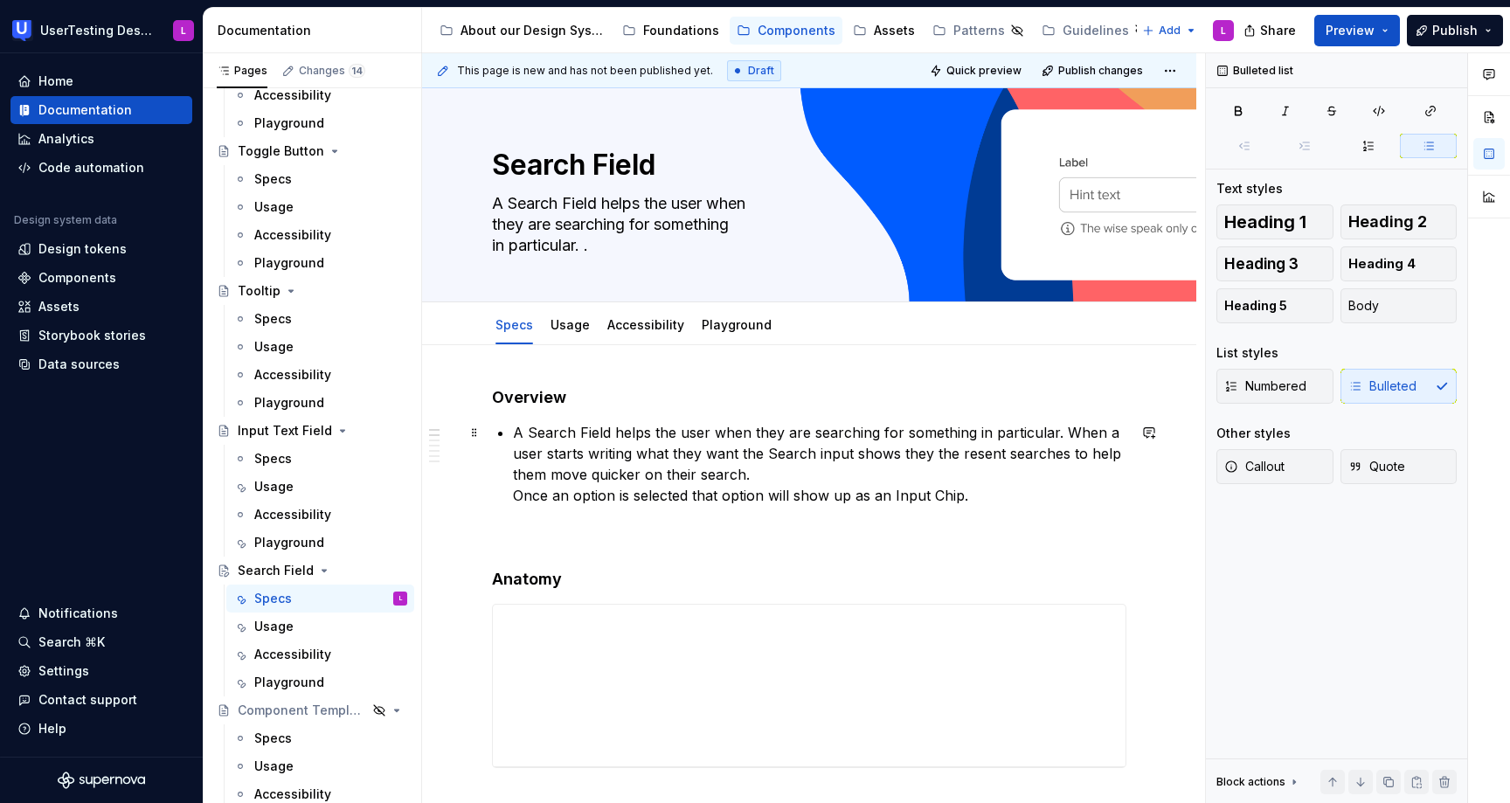
click at [1011, 493] on p "A Search Field helps the user when they are searching for something in particul…" at bounding box center [819, 464] width 613 height 84
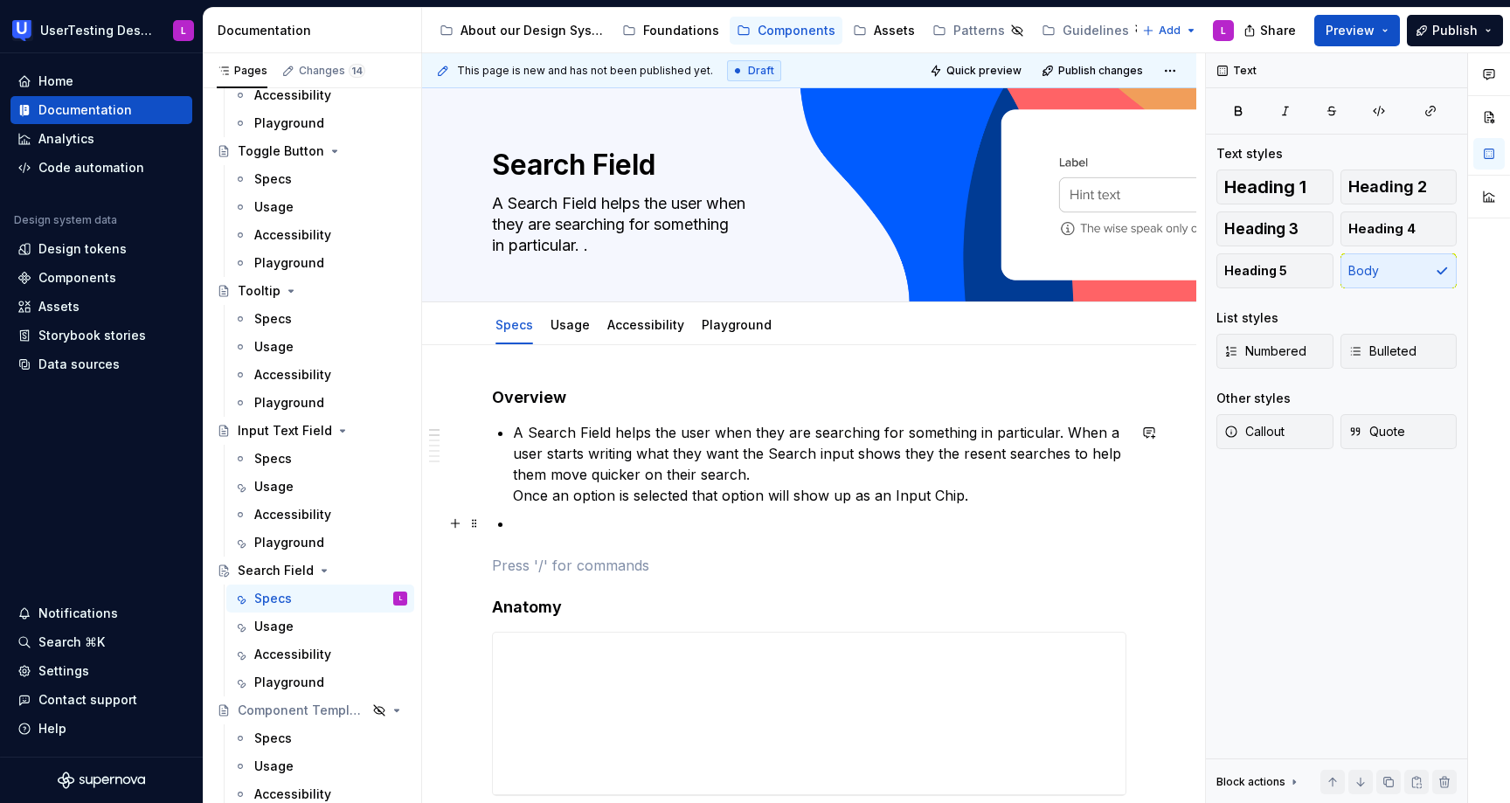
click at [530, 522] on p at bounding box center [819, 523] width 613 height 21
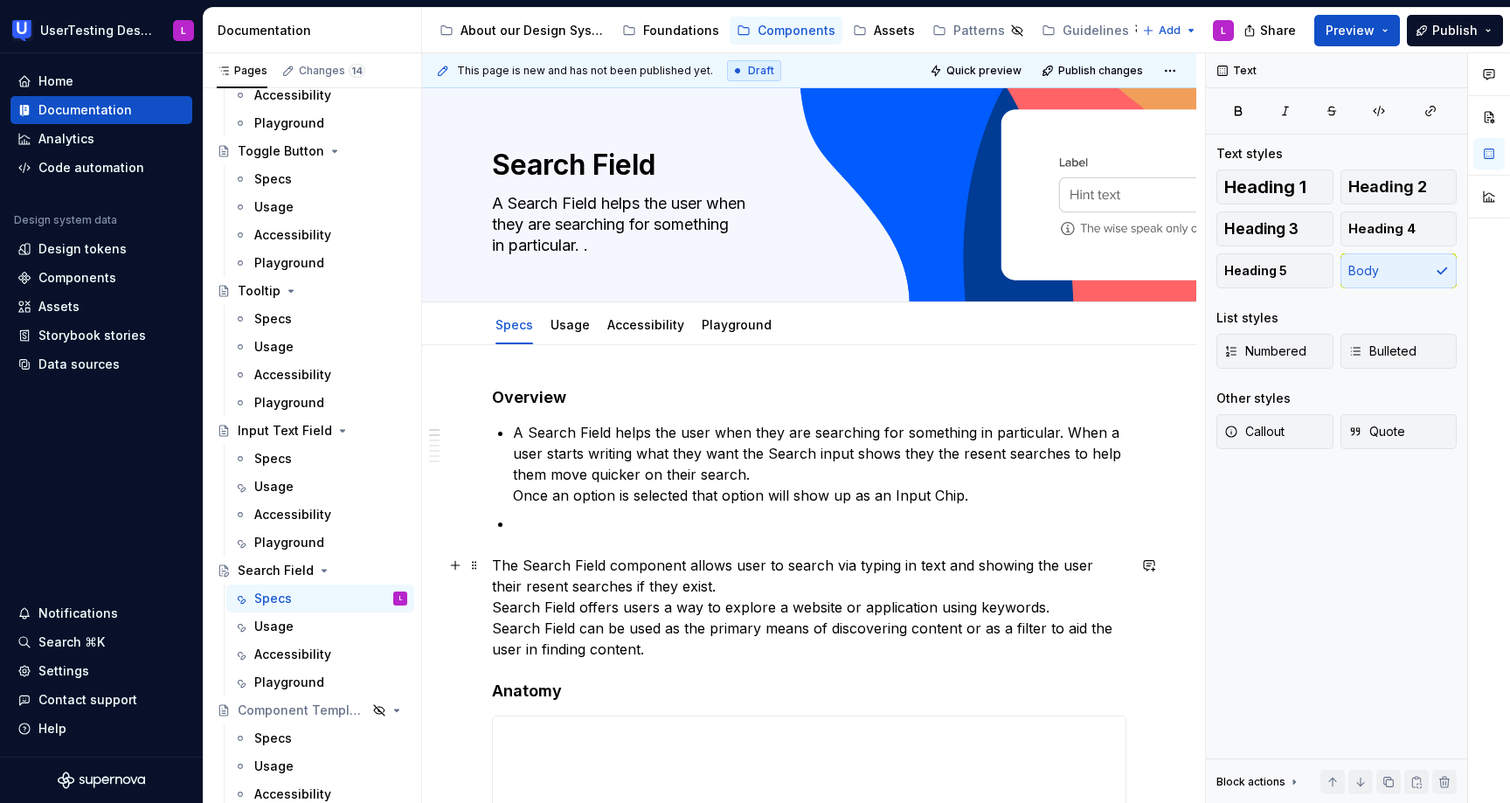
click at [493, 563] on p "The Search Field component allows user to search via typing in text and showing…" at bounding box center [809, 607] width 634 height 105
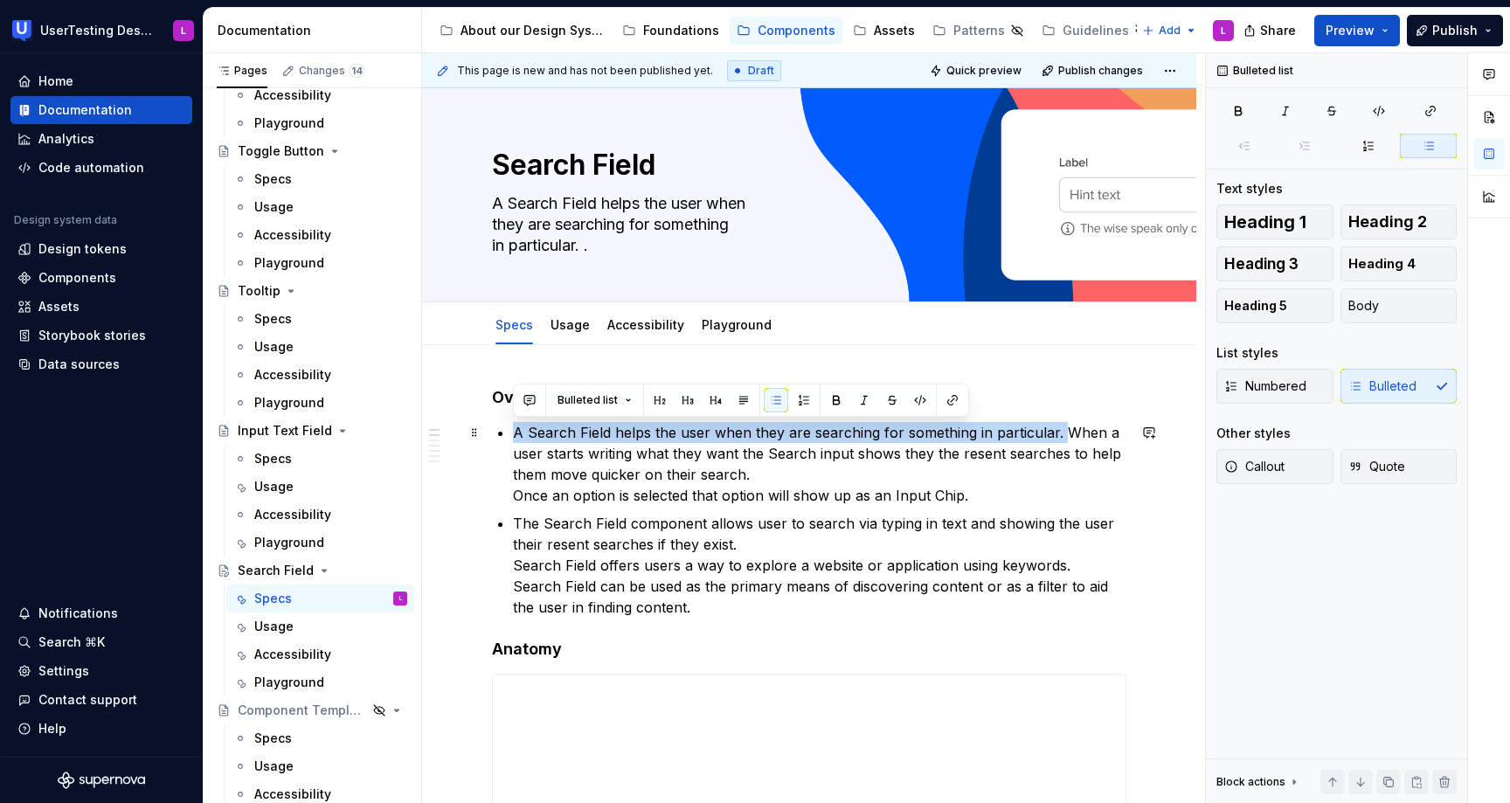
drag, startPoint x: 1057, startPoint y: 432, endPoint x: 496, endPoint y: 430, distance: 560.8
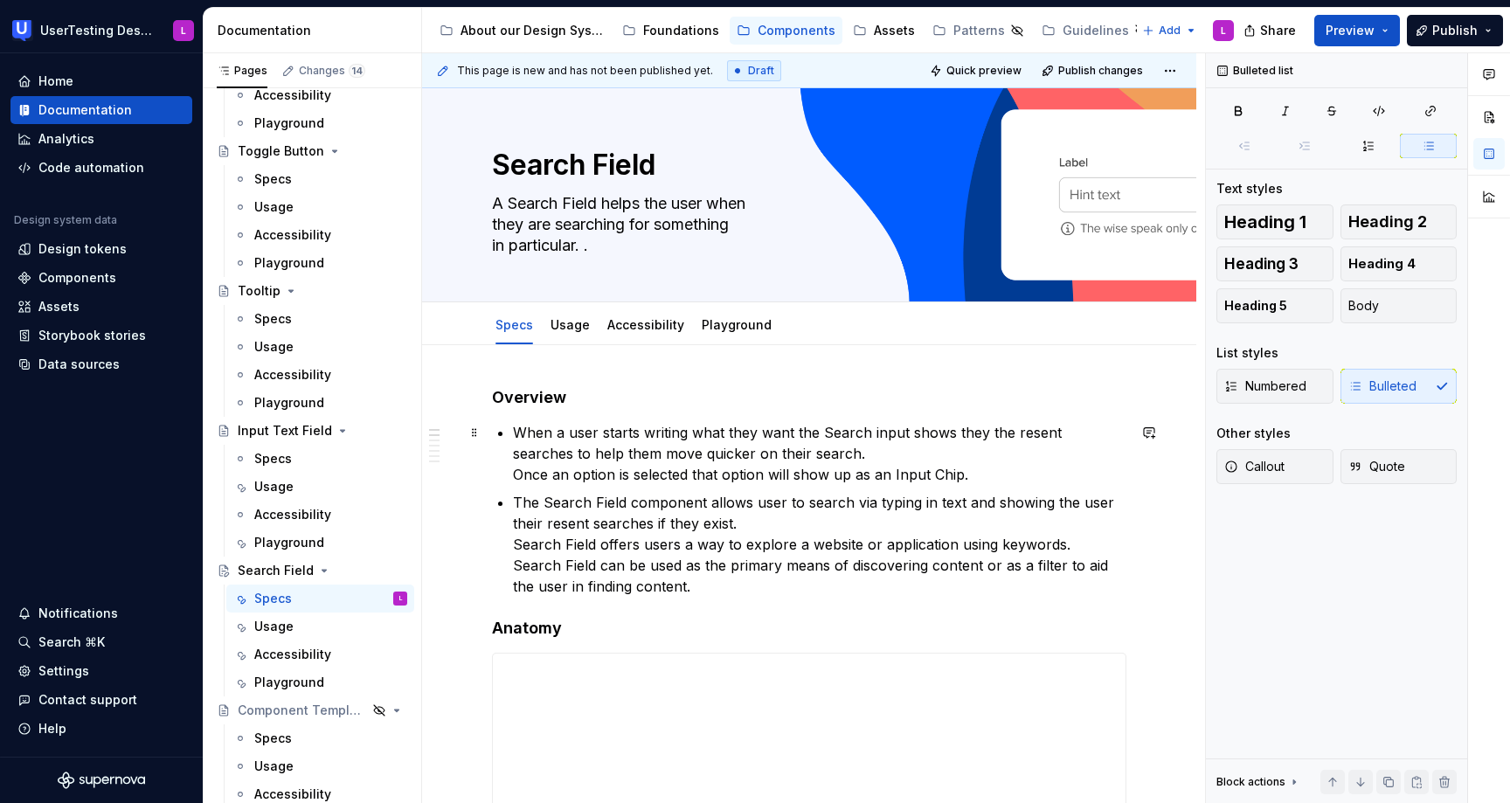
click at [514, 469] on p "When a user starts writing what they want the Search input shows they the resen…" at bounding box center [819, 453] width 613 height 63
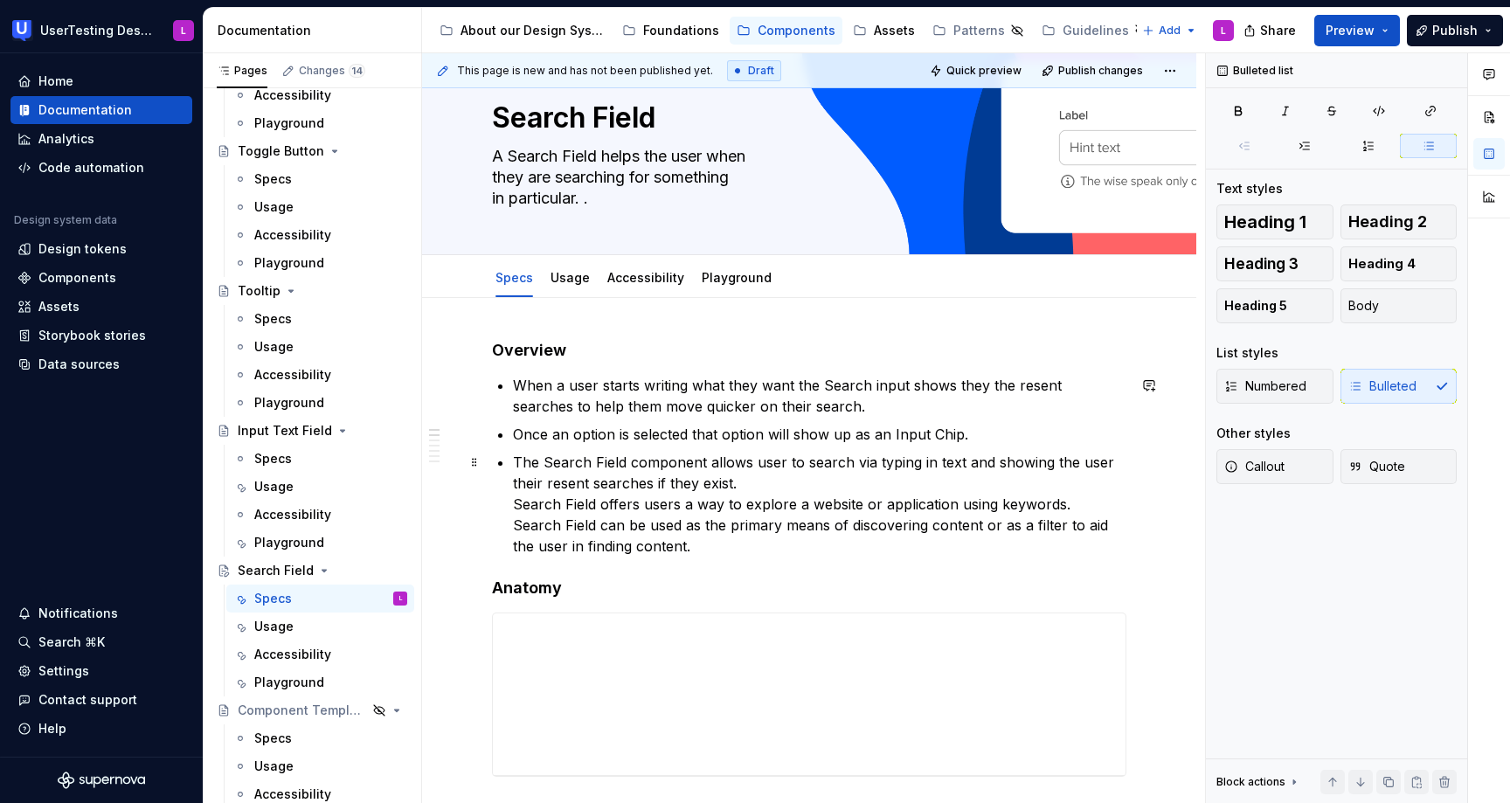
scroll to position [48, 0]
click at [515, 432] on p "Once an option is selected that option will show up as an Input Chip." at bounding box center [819, 433] width 613 height 21
type textarea "*"
click at [778, 439] on p "OnOnce an option is selected that option will show up as an Input Chip." at bounding box center [819, 433] width 613 height 21
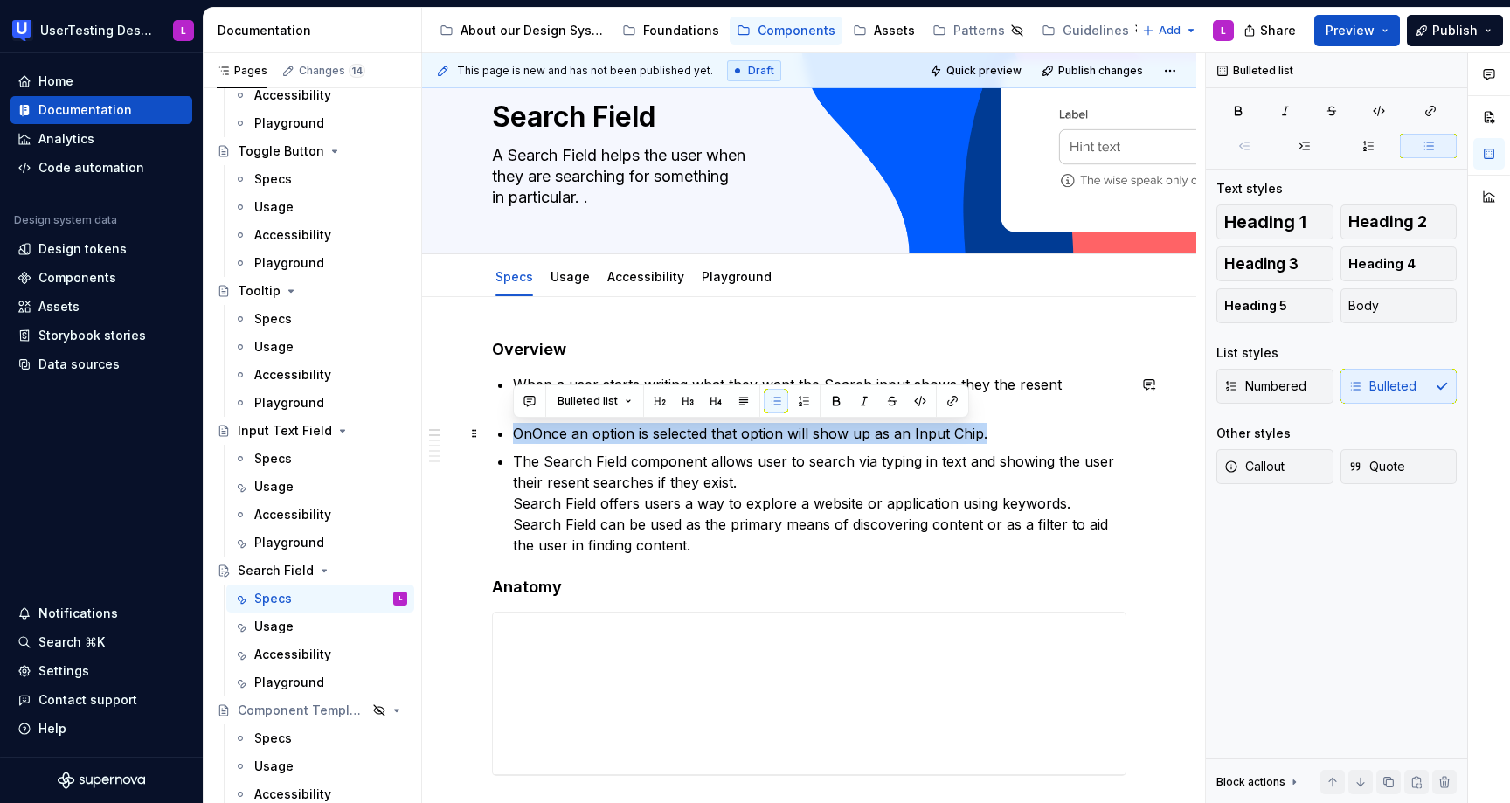
click at [778, 439] on p "OnOnce an option is selected that option will show up as an Input Chip." at bounding box center [819, 433] width 613 height 21
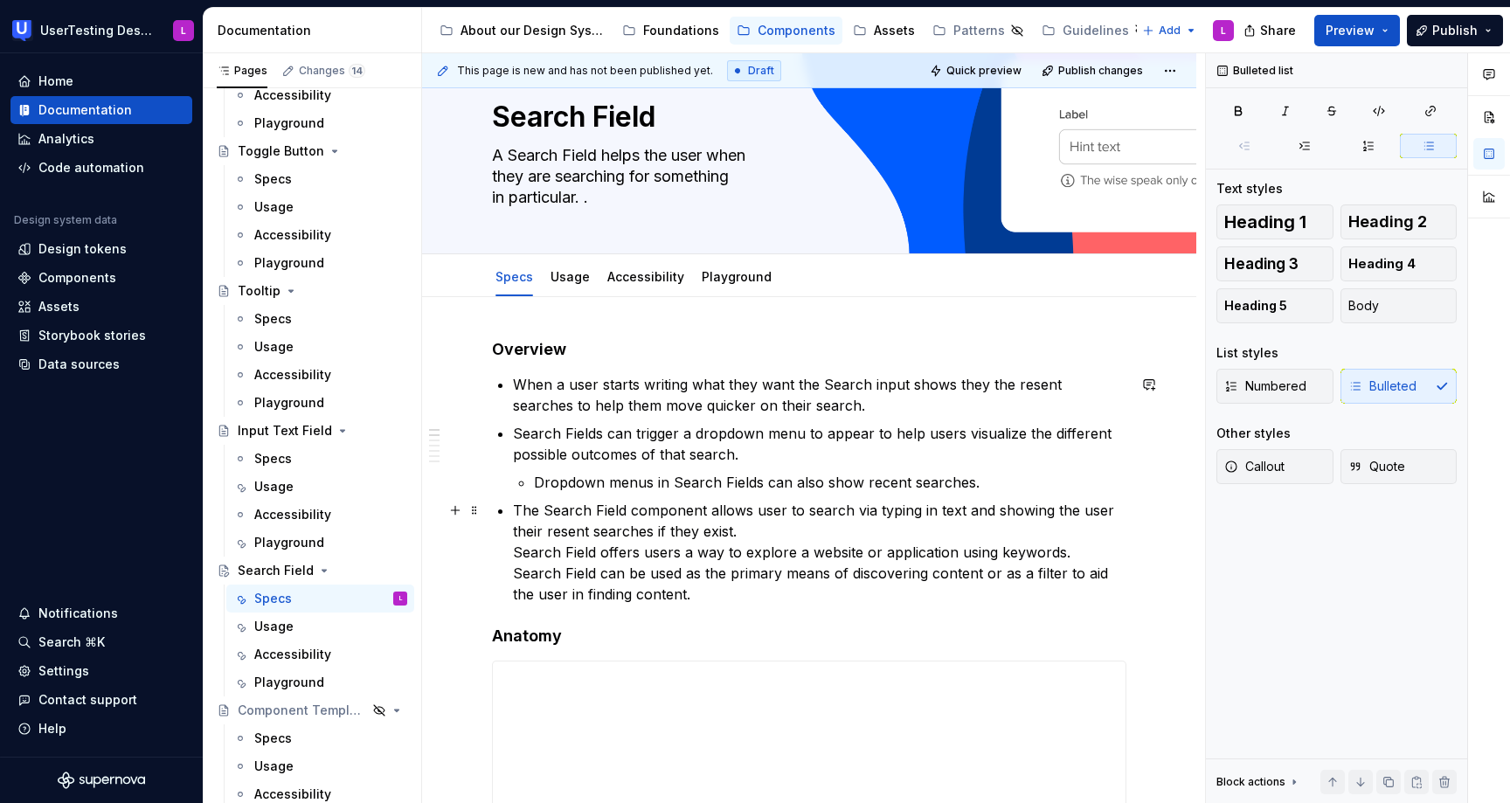
click at [515, 555] on p "The Search Field component allows user to search via typing in text and showing…" at bounding box center [819, 552] width 613 height 105
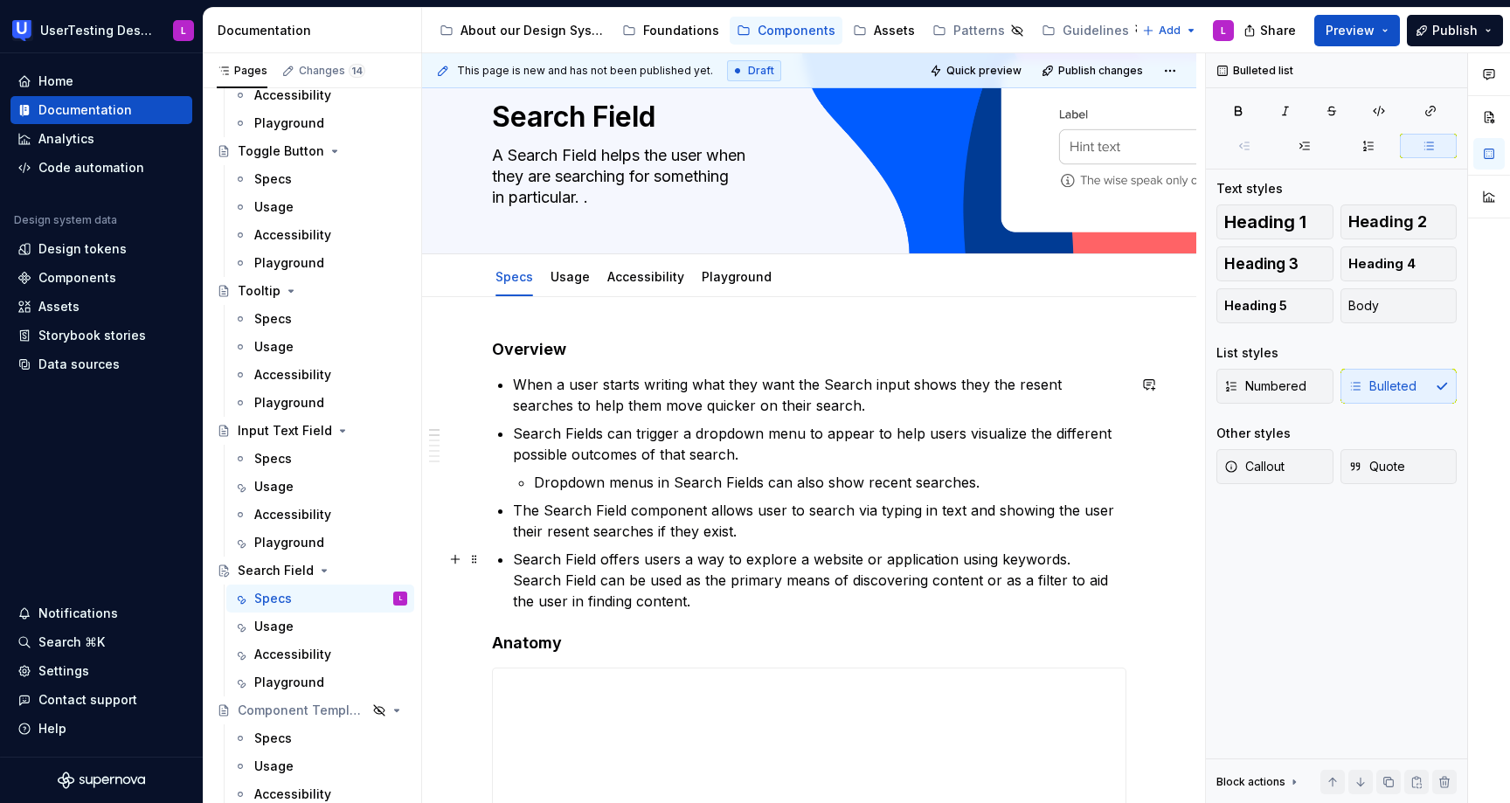
click at [515, 582] on p "Search Field offers users a way to explore a website or application using keywo…" at bounding box center [819, 580] width 613 height 63
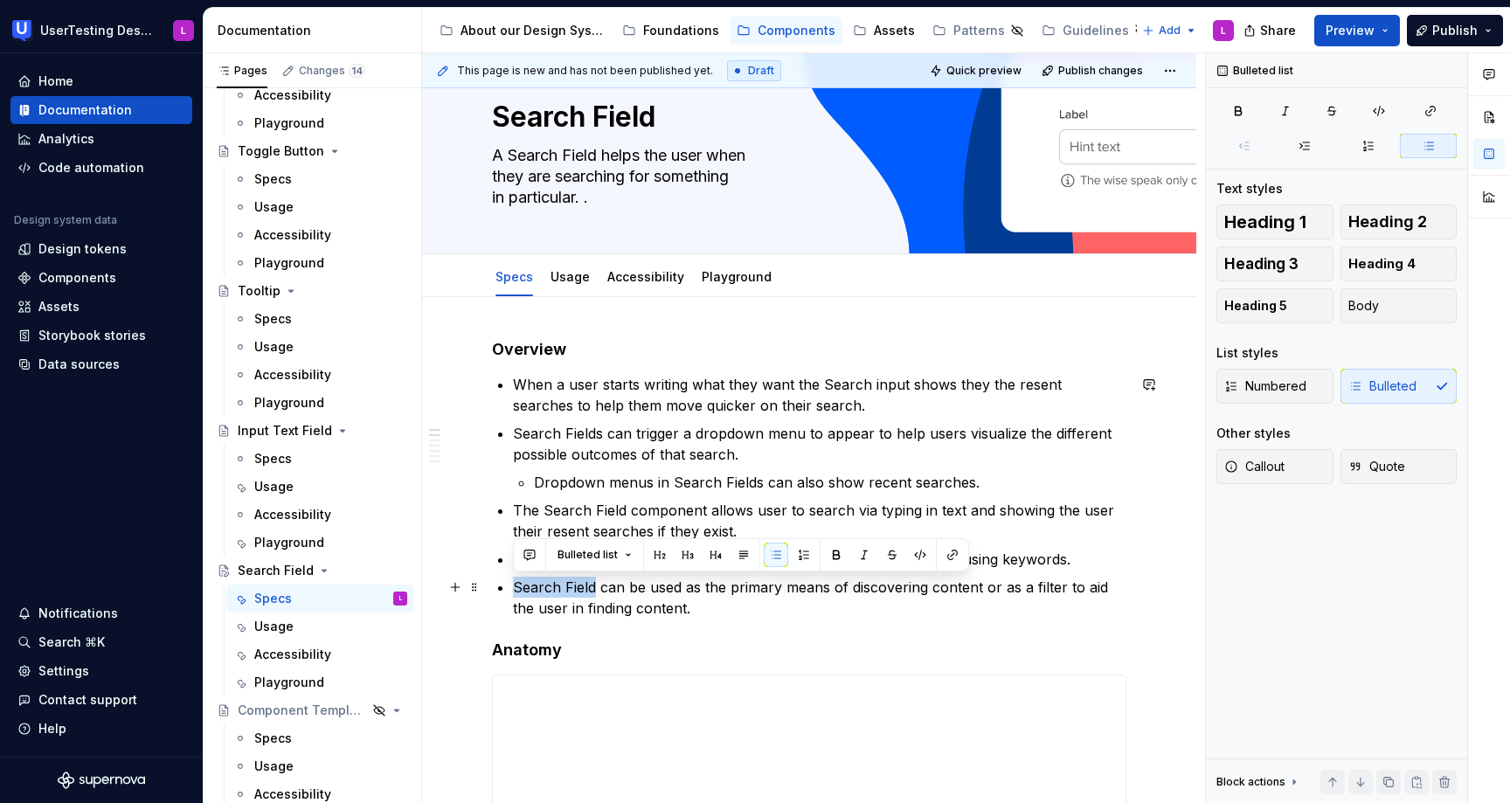
drag, startPoint x: 595, startPoint y: 588, endPoint x: 515, endPoint y: 583, distance: 80.5
click at [515, 583] on p "Search Field can be used as the primary means of discovering content or as a fi…" at bounding box center [819, 598] width 613 height 42
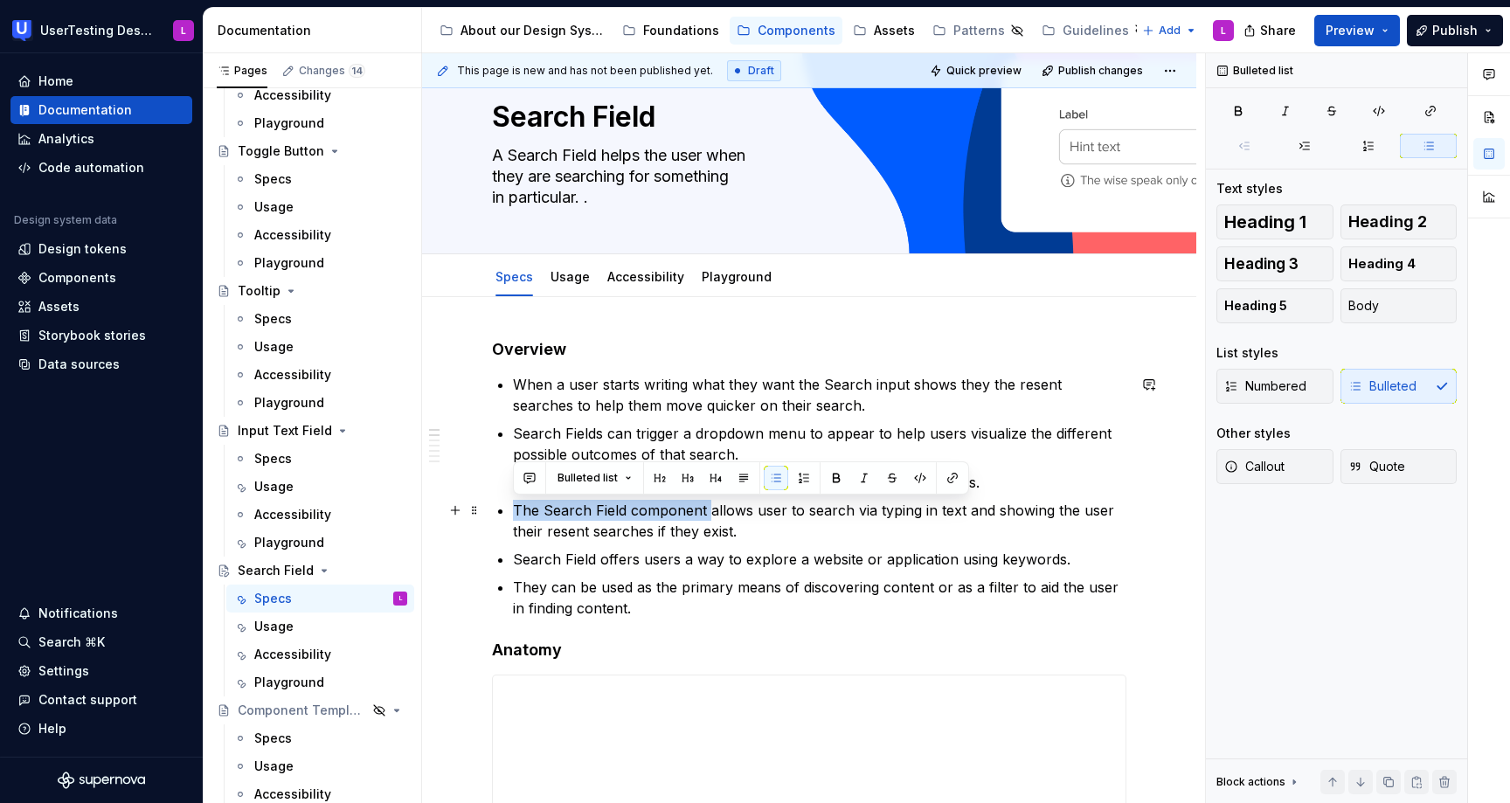
drag, startPoint x: 709, startPoint y: 511, endPoint x: 515, endPoint y: 509, distance: 194.8
click at [515, 509] on p "The Search Field component allows user to search via typing in text and showing…" at bounding box center [819, 521] width 613 height 42
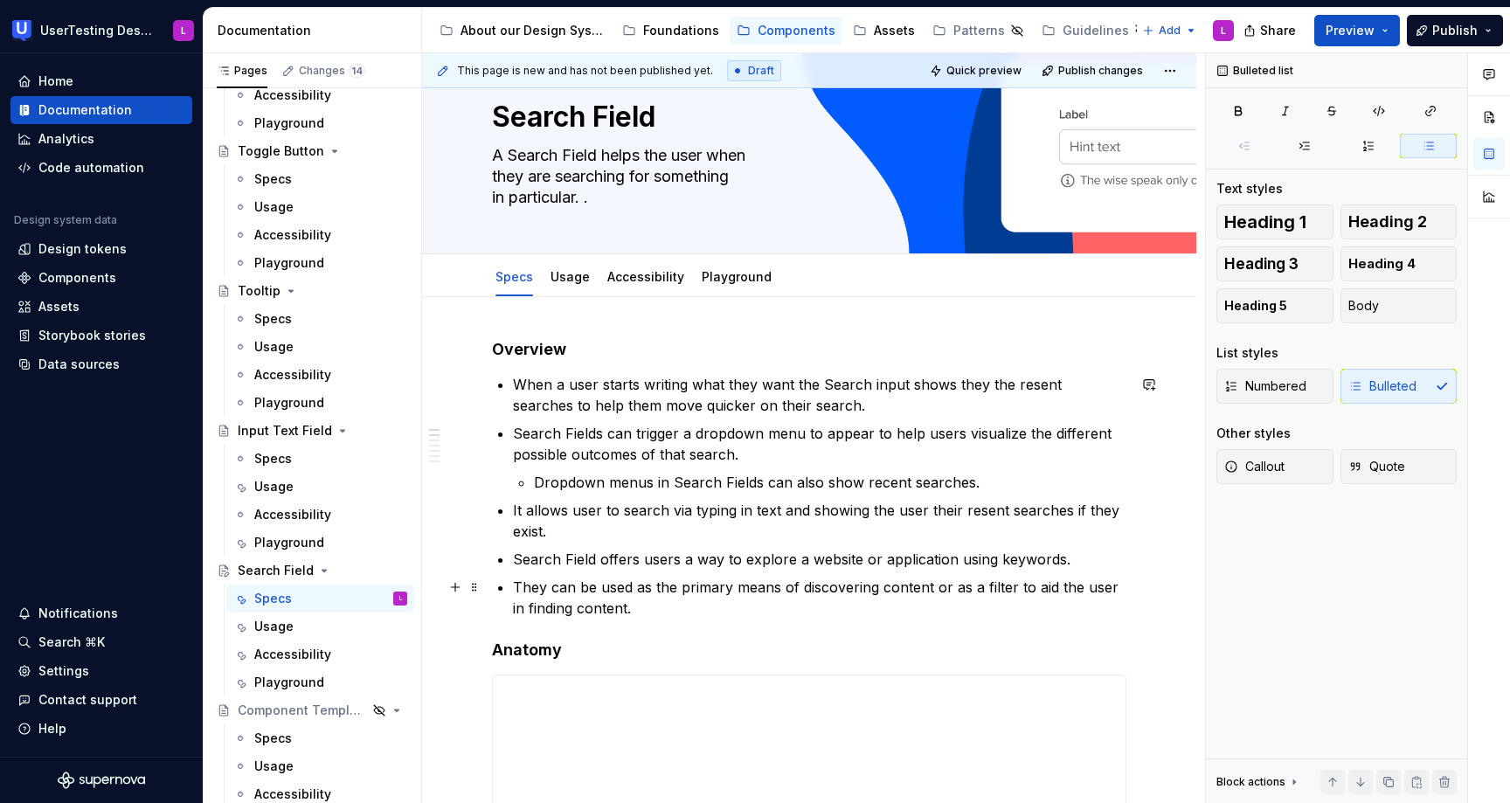
click at [531, 584] on p "They can be used as the primary means of discovering content or as a filter to …" at bounding box center [819, 598] width 613 height 42
click at [601, 432] on p "Search Fields can trigger a dropdown menu to appear to help users visualize the…" at bounding box center [819, 444] width 613 height 42
click at [515, 434] on p "Search Field can trigger a dropdown menu to appear to help users visualize the …" at bounding box center [819, 444] width 613 height 42
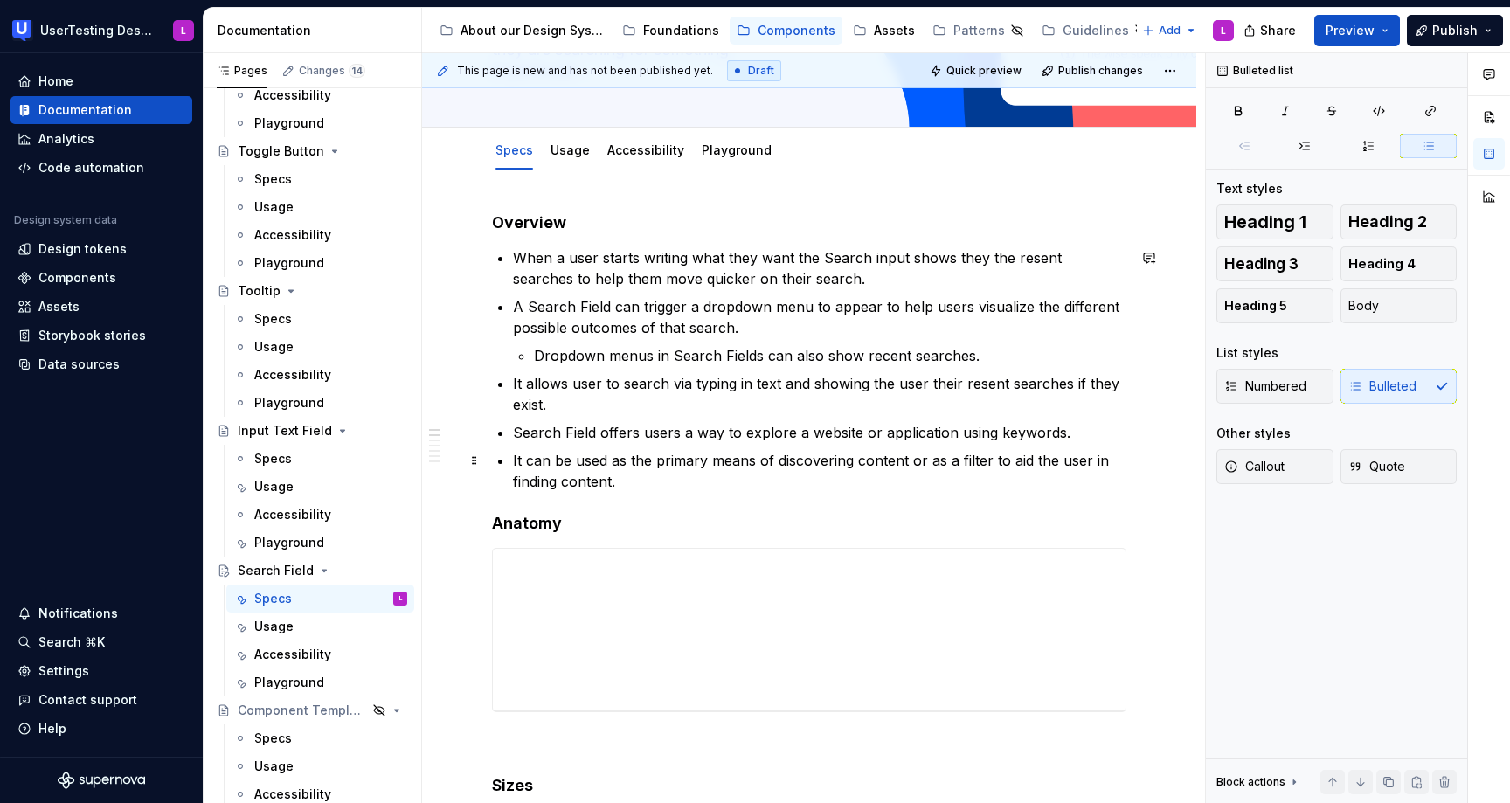
scroll to position [194, 0]
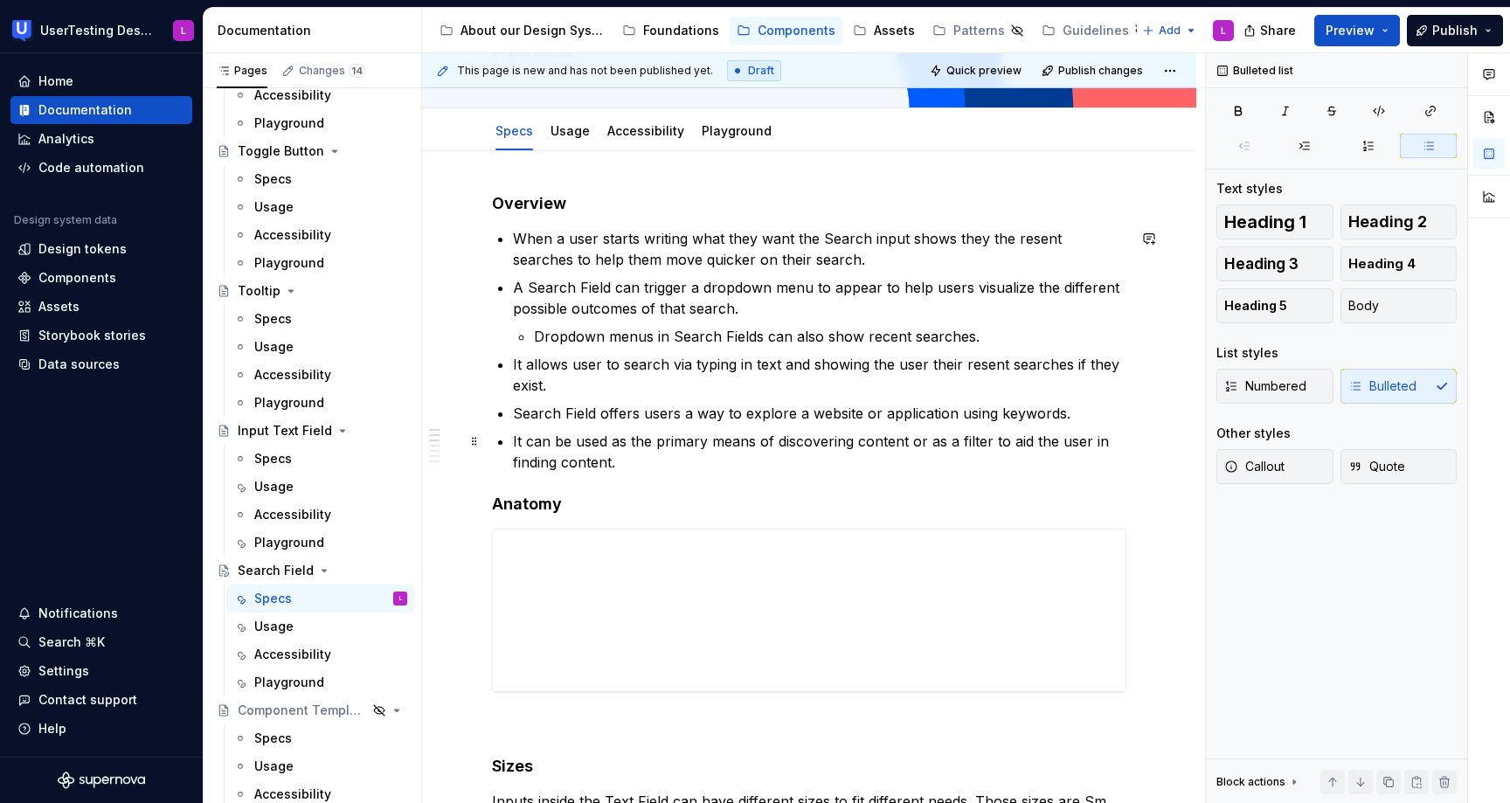
click at [665, 458] on p "It can be used as the primary means of discovering content or as a filter to ai…" at bounding box center [819, 452] width 613 height 42
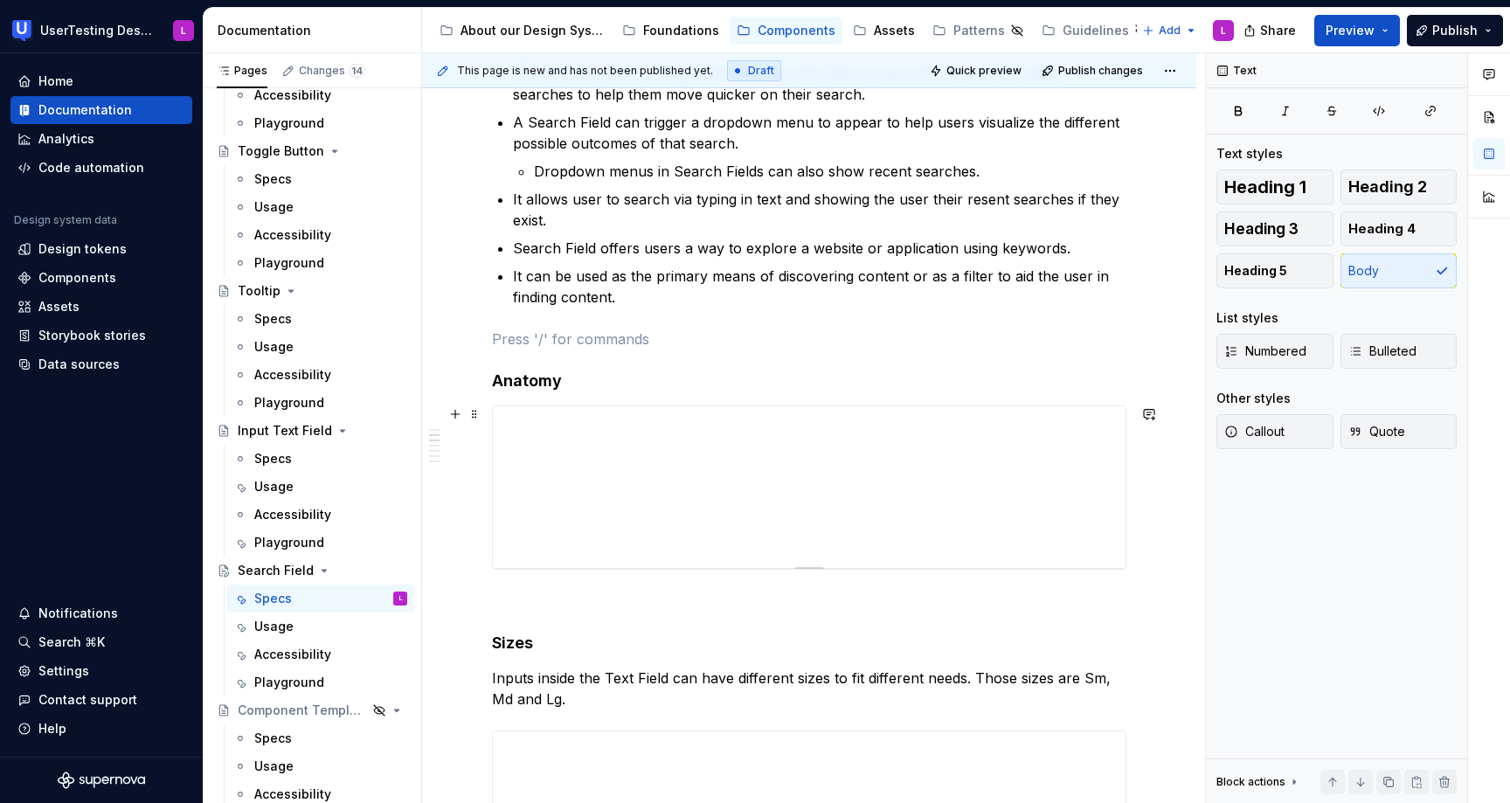
scroll to position [440, 0]
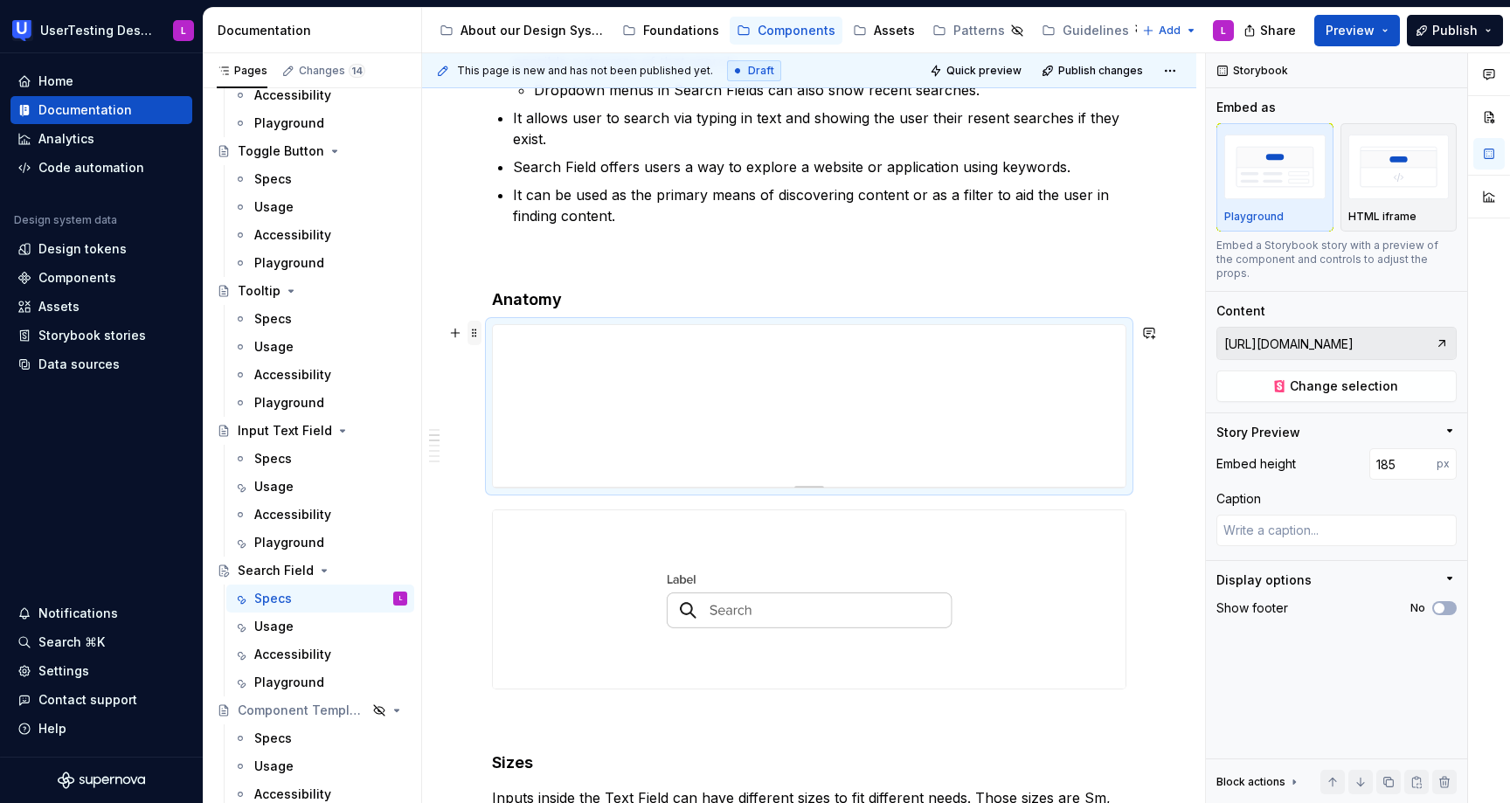
click at [475, 332] on span at bounding box center [474, 333] width 14 height 24
click at [530, 474] on div "Delete" at bounding box center [546, 487] width 149 height 28
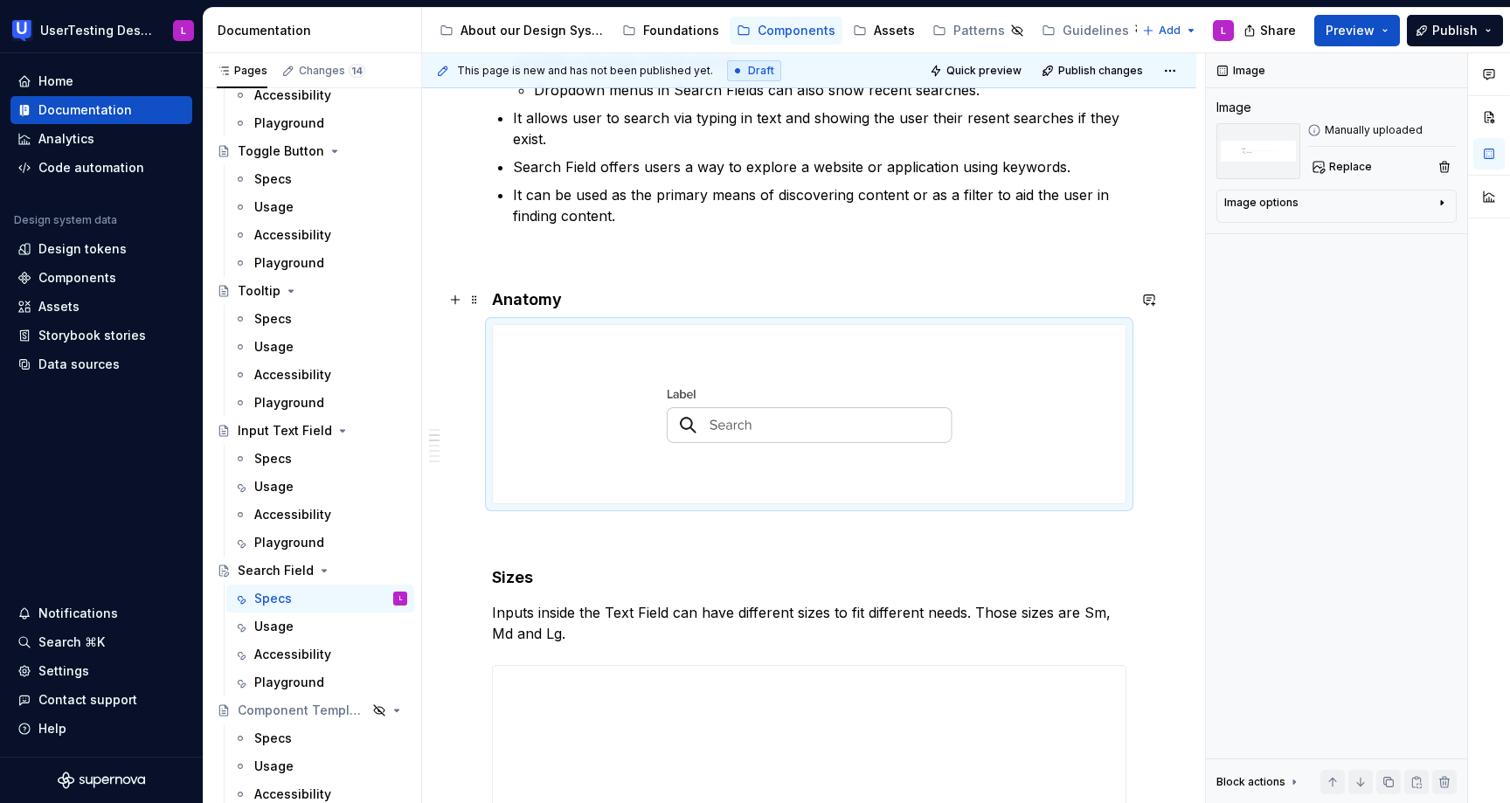
click at [601, 295] on h4 "Anatomy" at bounding box center [809, 299] width 634 height 21
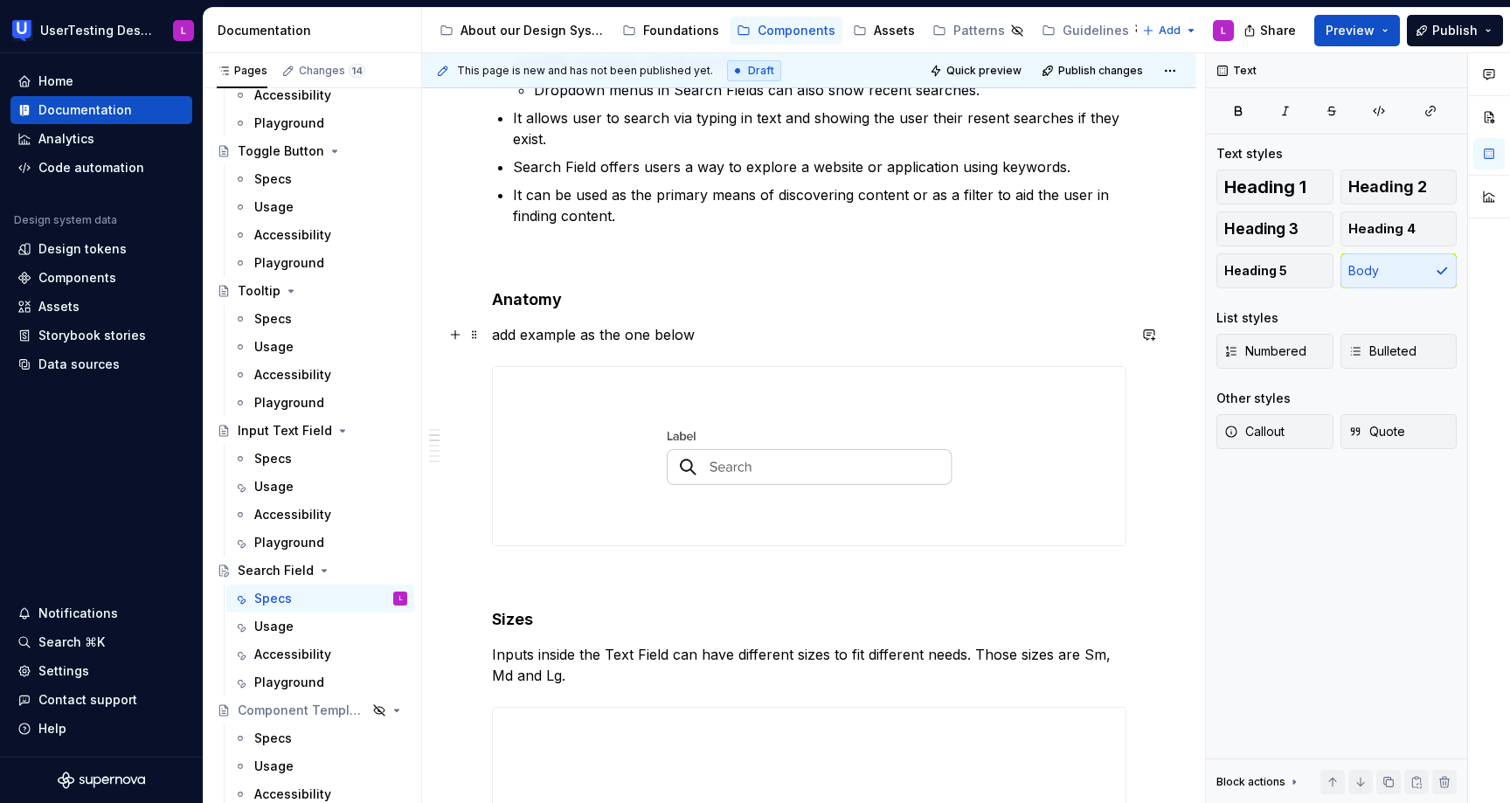
click at [598, 330] on p "add example as the one below" at bounding box center [809, 334] width 634 height 21
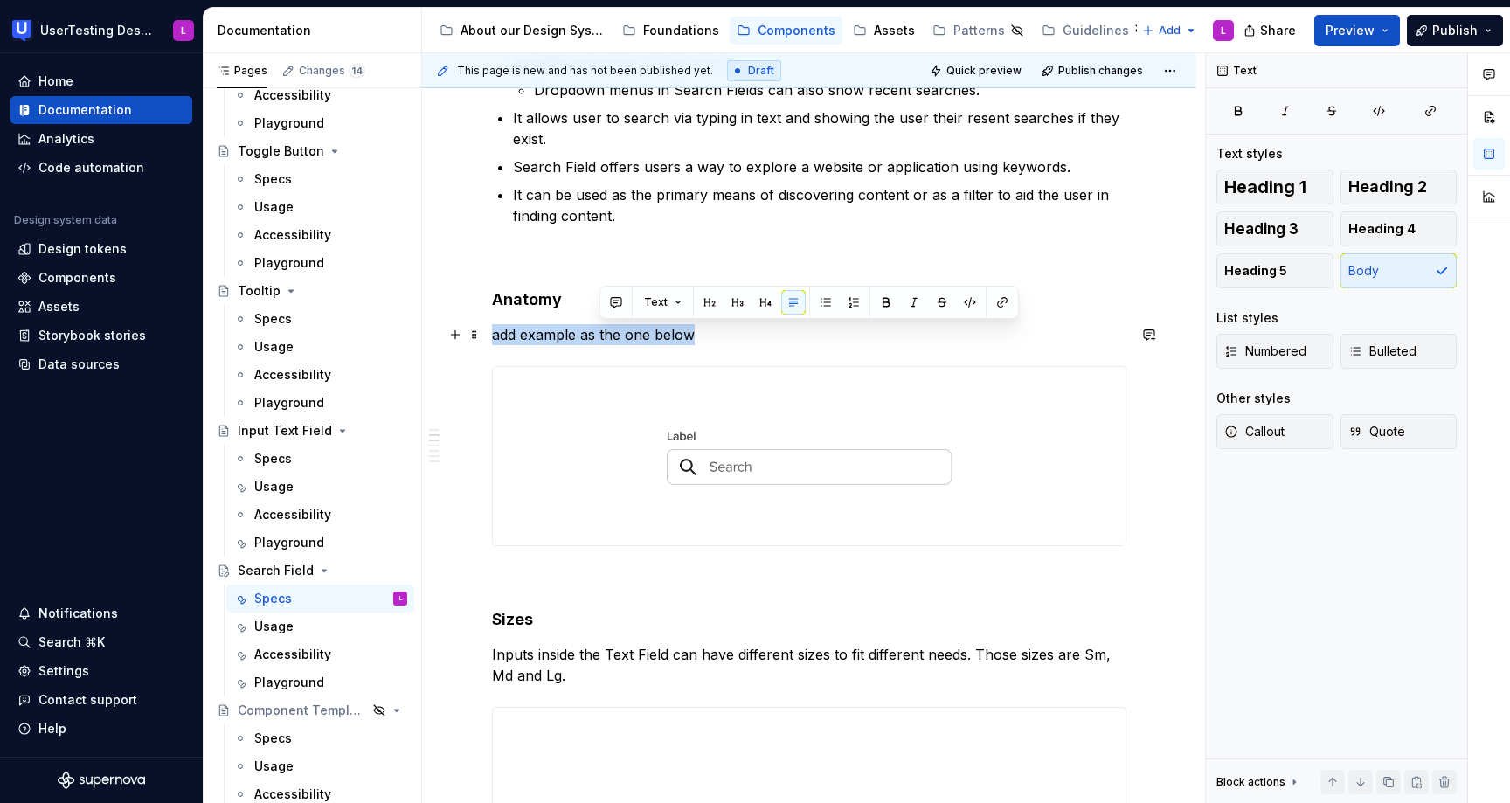
click at [598, 330] on p "add example as the one below" at bounding box center [809, 334] width 634 height 21
click at [860, 298] on button "button" at bounding box center [862, 302] width 24 height 24
type textarea "*"
